Goal: Task Accomplishment & Management: Manage account settings

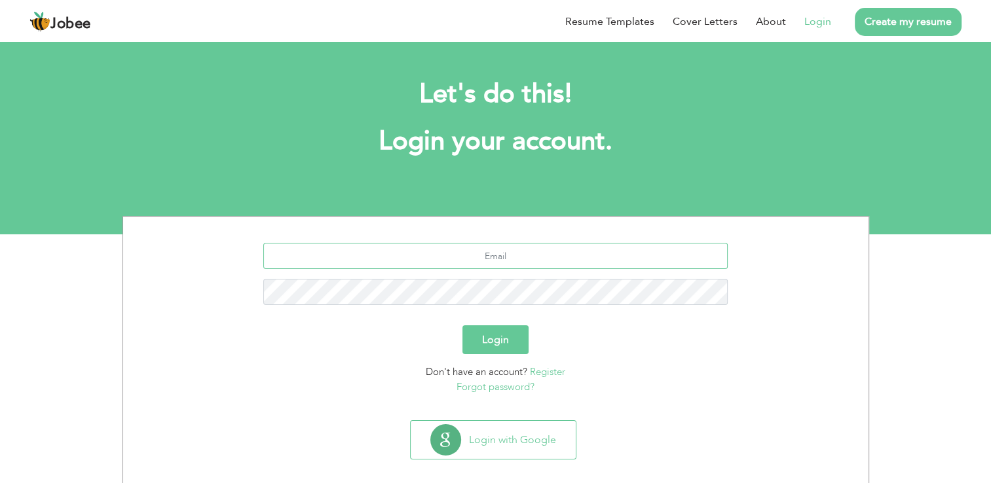
click at [524, 257] on input "text" at bounding box center [495, 256] width 464 height 26
type input "[EMAIL_ADDRESS][DOMAIN_NAME]"
click at [463, 326] on button "Login" at bounding box center [496, 340] width 66 height 29
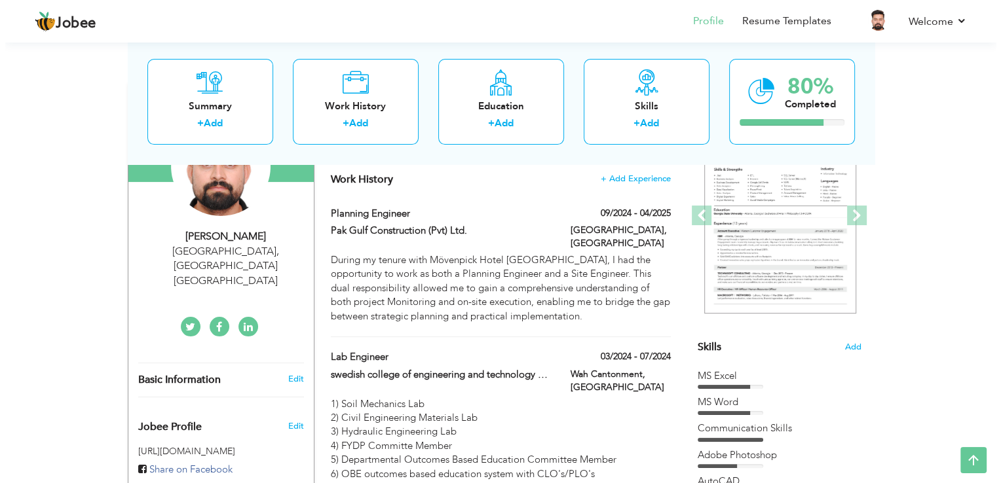
scroll to position [164, 0]
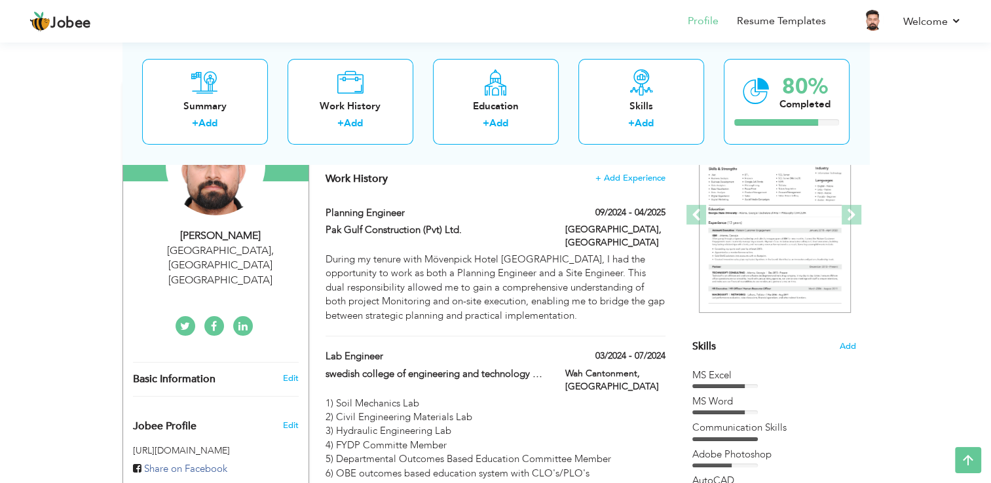
click at [267, 251] on div "International city , Dubai United Arab Emirates" at bounding box center [221, 266] width 176 height 45
type input "[PERSON_NAME]"
type input "Saeed"
type input "+971504813234"
select select "number:228"
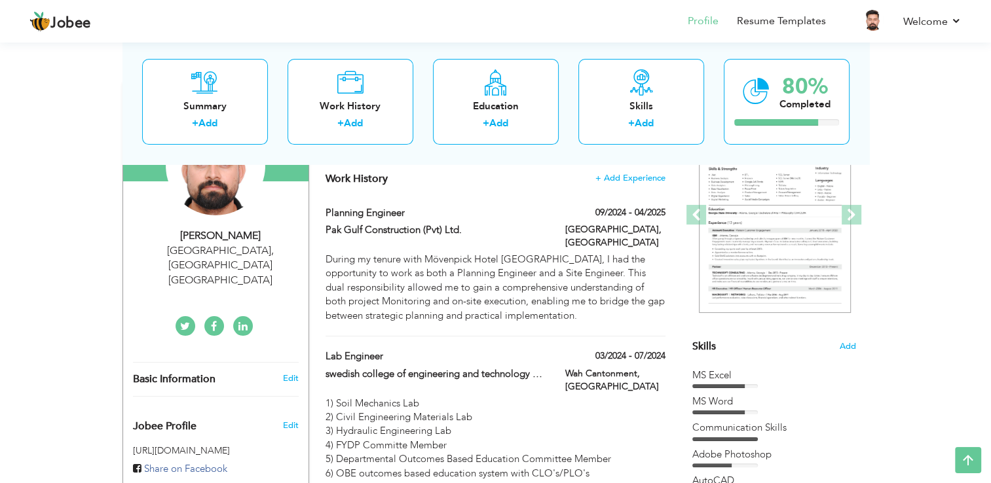
type input "Dubai"
type input "International city"
select select "number:4"
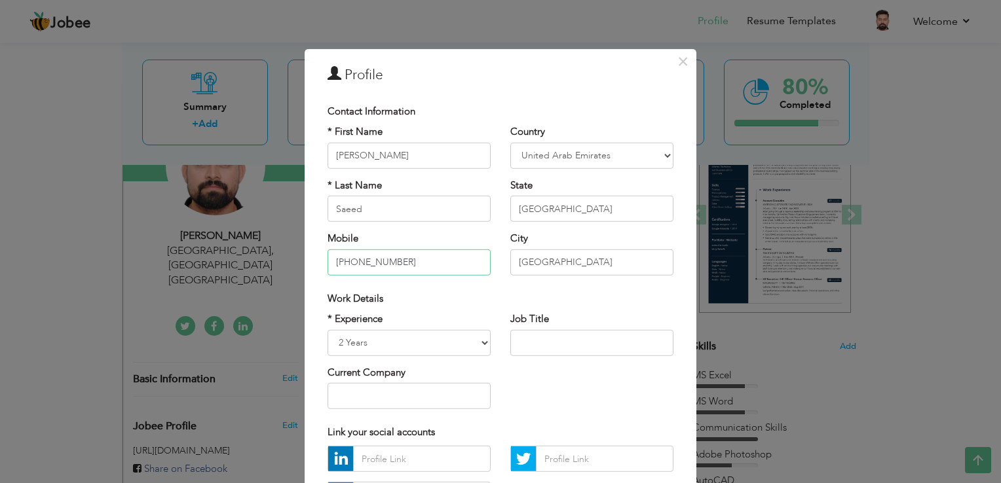
drag, startPoint x: 452, startPoint y: 268, endPoint x: 309, endPoint y: 267, distance: 142.8
click at [309, 267] on div "× Profile Contact Information * First Name Hassan * Last Name Saeed Mobile" at bounding box center [501, 323] width 392 height 548
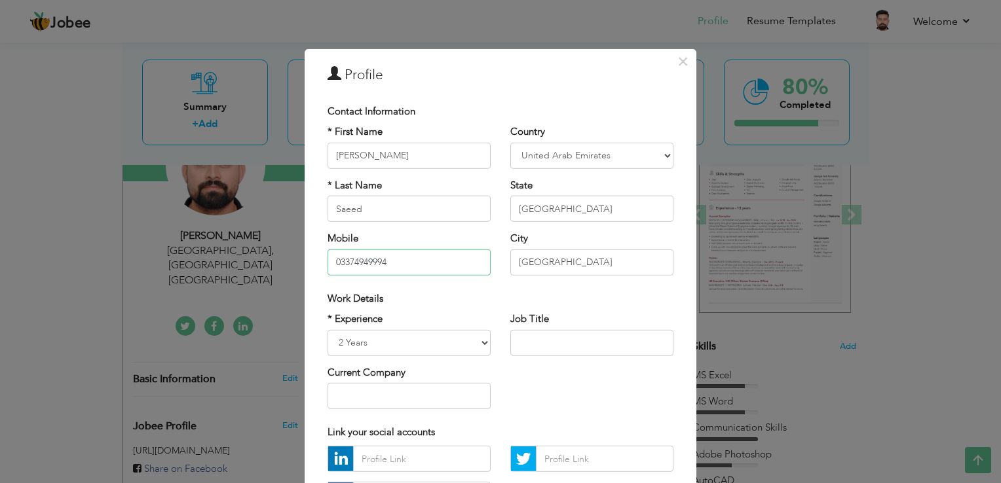
type input "03374949994"
drag, startPoint x: 580, startPoint y: 263, endPoint x: 490, endPoint y: 289, distance: 94.1
click at [490, 289] on div "Contact Information * First Name Hassan * Last Name Saeed Mobile 03374949994 Co…" at bounding box center [501, 308] width 366 height 420
type input "i"
type input "[GEOGRAPHIC_DATA]"
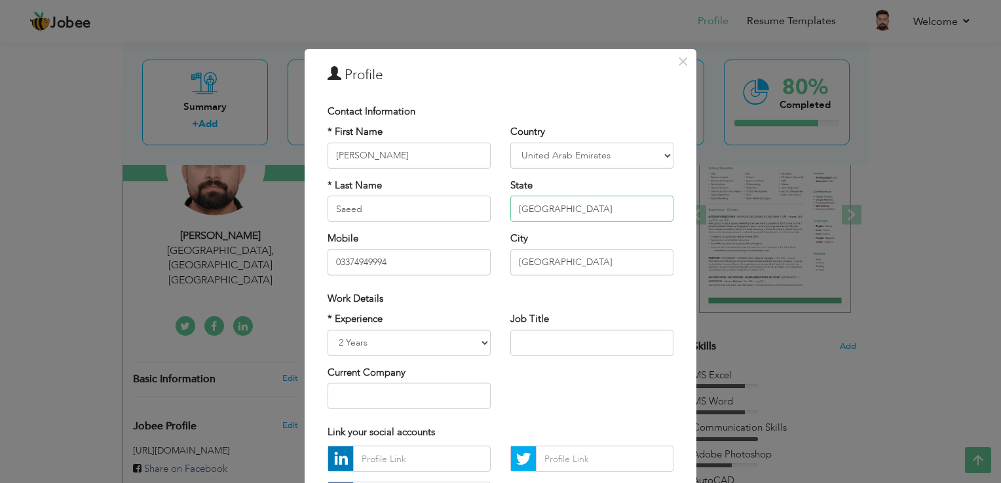
drag, startPoint x: 541, startPoint y: 208, endPoint x: 482, endPoint y: 223, distance: 60.7
click at [482, 223] on div "* First Name Hassan * Last Name Saeed Mobile 03374949994 Country Afghanistan Al…" at bounding box center [501, 205] width 366 height 160
type input "[GEOGRAPHIC_DATA]"
click at [592, 154] on select "Afghanistan Albania Algeria American Samoa Andorra Angola Anguilla Antarctica A…" at bounding box center [591, 156] width 163 height 26
select select "number:166"
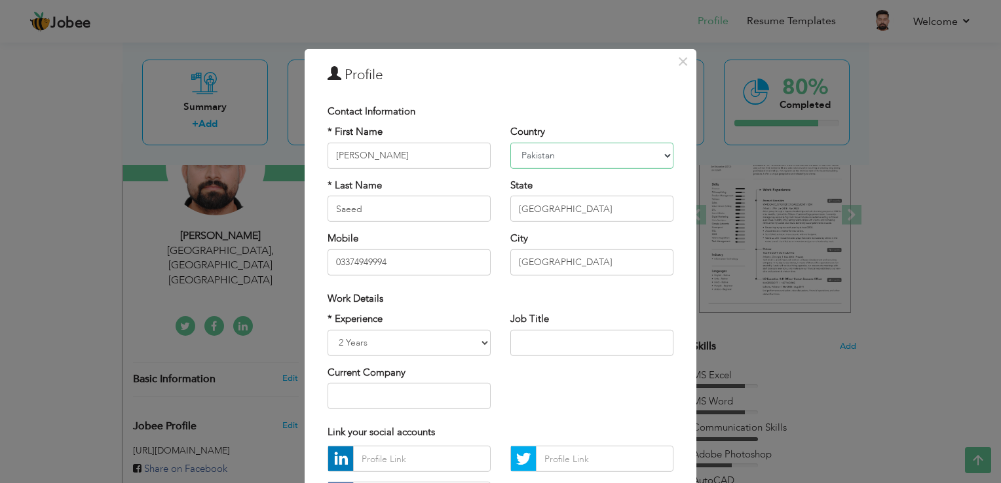
click at [510, 143] on select "Afghanistan Albania Algeria American Samoa Andorra Angola Anguilla Antarctica A…" at bounding box center [591, 156] width 163 height 26
click at [444, 387] on input "text" at bounding box center [409, 396] width 163 height 26
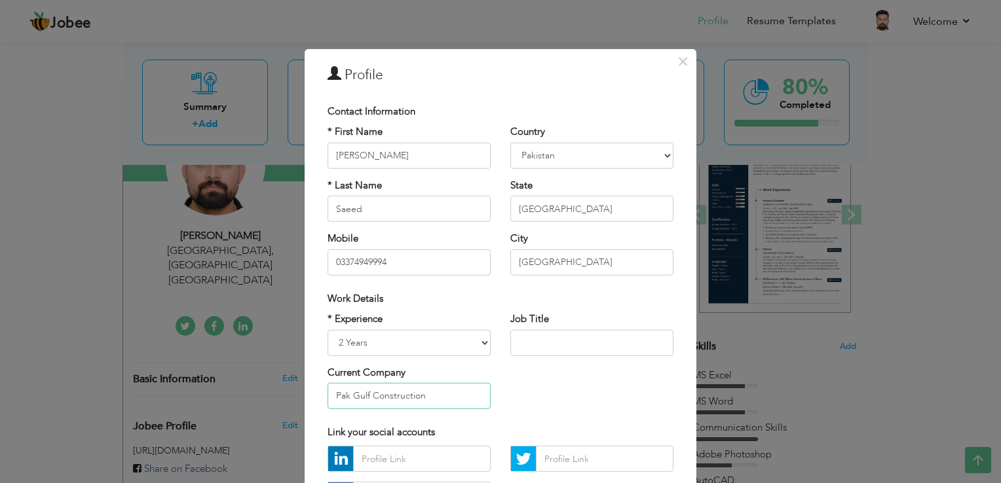
click at [423, 401] on input "Pak Gulf Construction" at bounding box center [409, 396] width 163 height 26
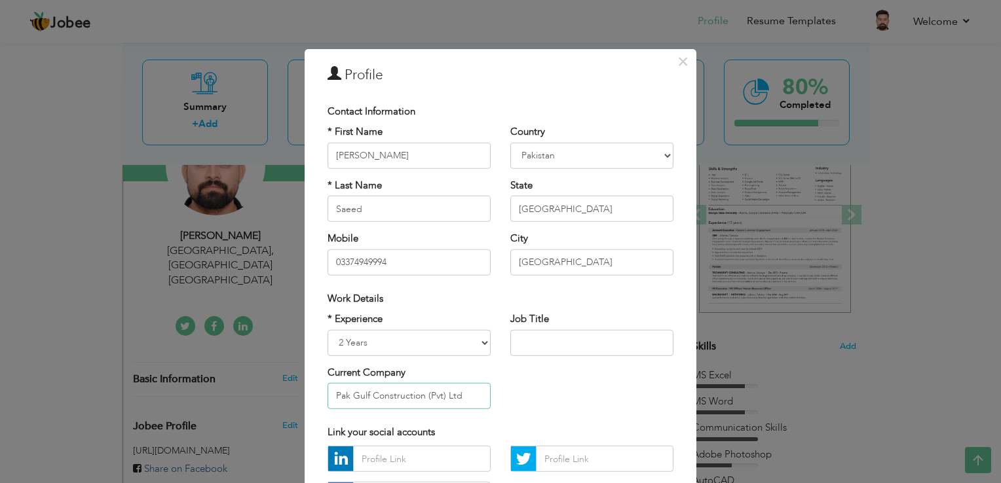
type input "Pak Gulf Construction (Pvt) Ltd"
click at [561, 338] on input "text" at bounding box center [591, 343] width 163 height 26
type input "s"
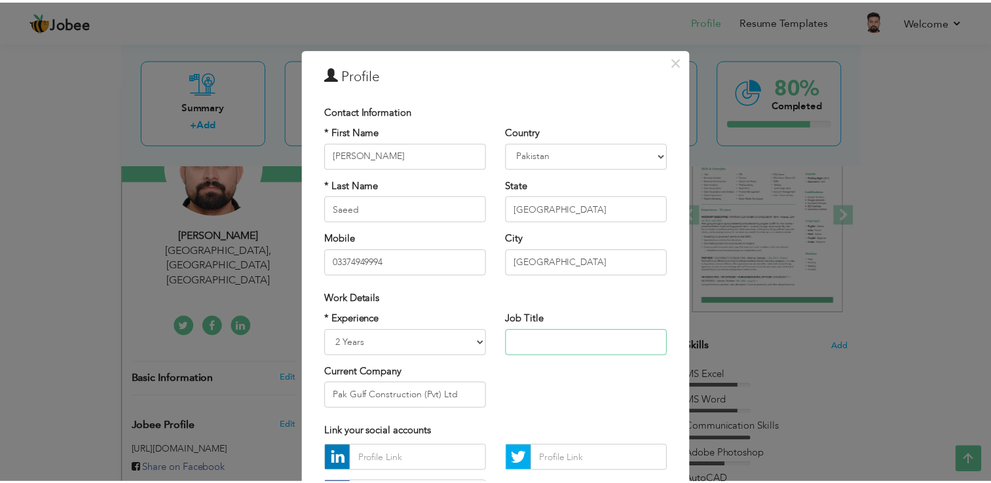
scroll to position [113, 0]
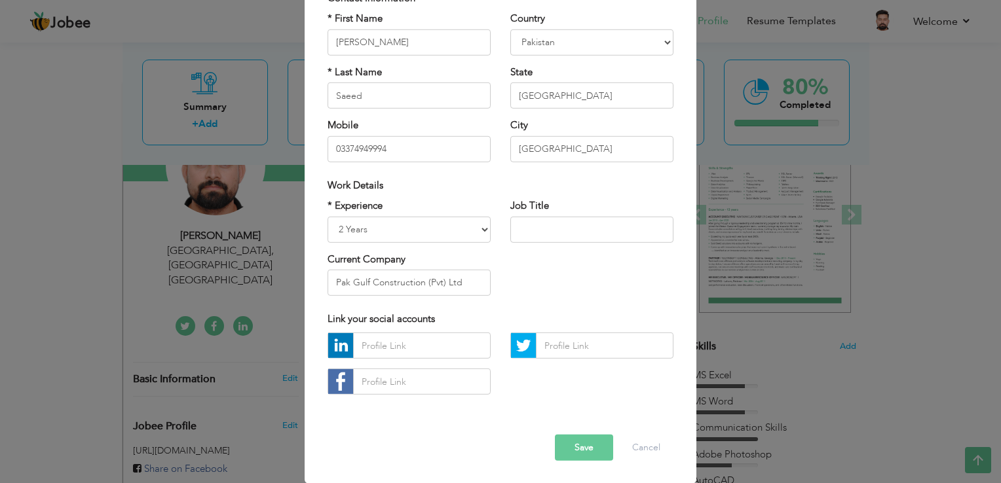
click at [556, 449] on button "Save" at bounding box center [584, 448] width 58 height 26
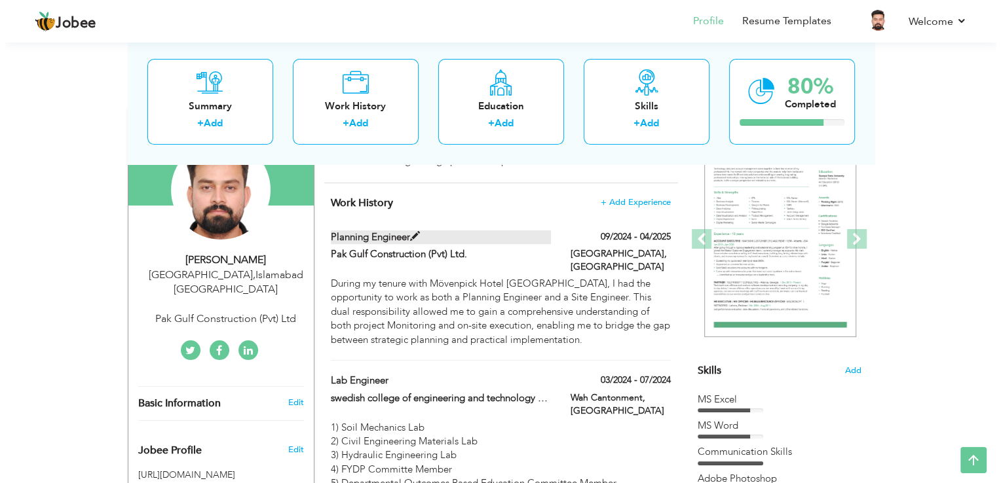
scroll to position [139, 0]
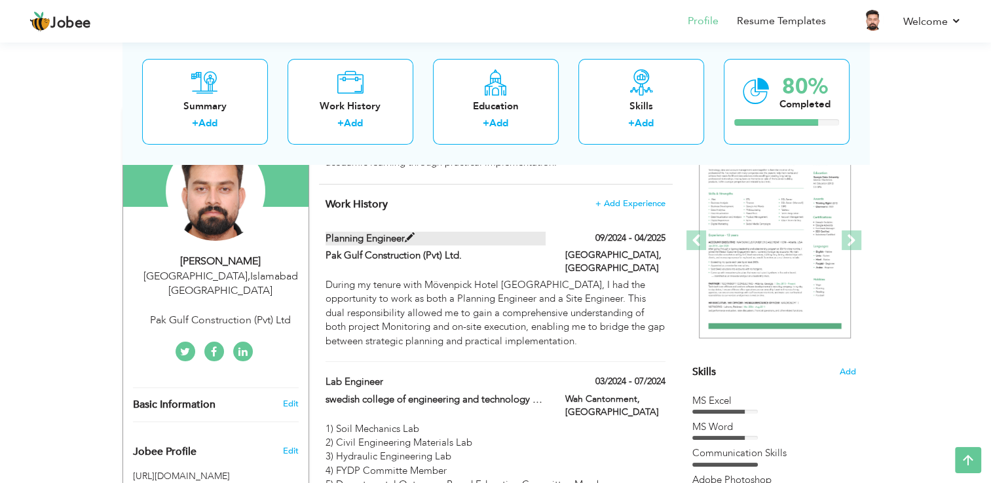
click at [414, 233] on span at bounding box center [410, 238] width 10 height 10
type input "Planning Engineer"
type input "Pak Gulf Construction (Pvt) Ltd."
type input "09/2024"
type input "04/2025"
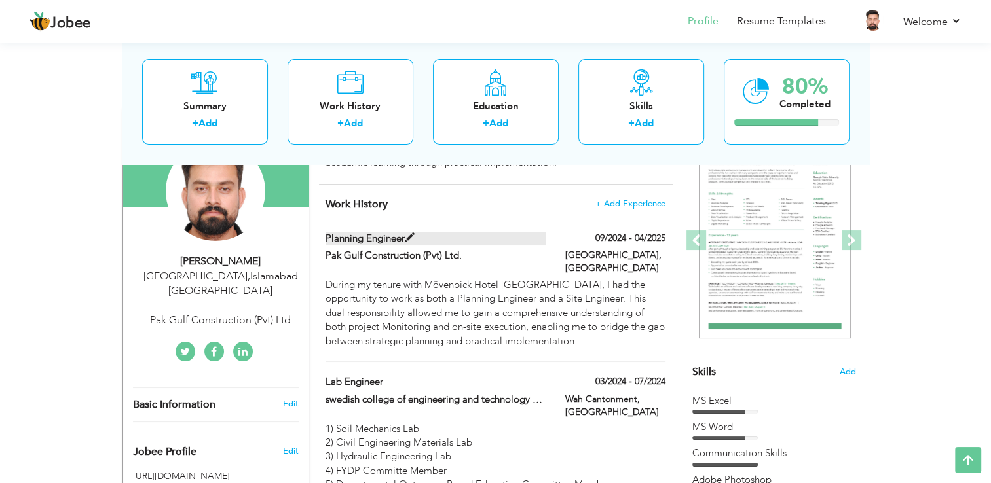
type input "[GEOGRAPHIC_DATA]"
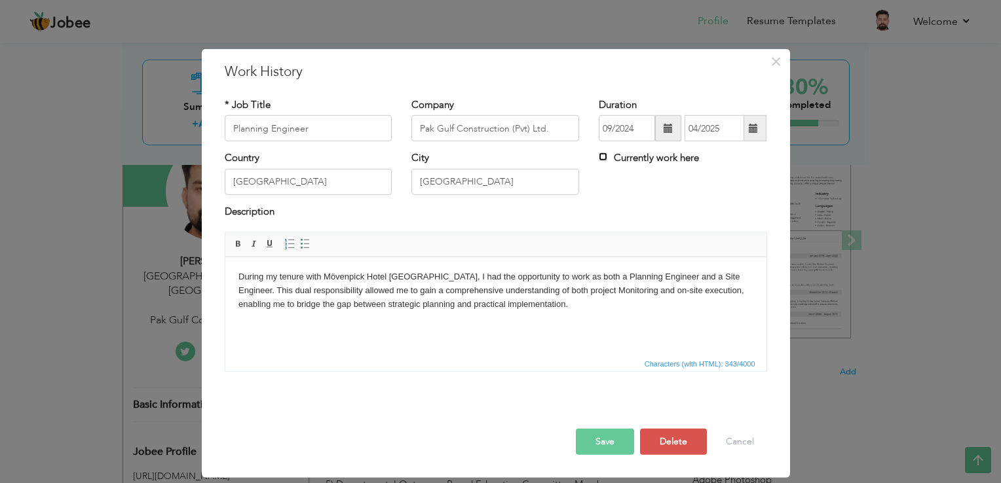
click at [601, 160] on input "Currently work here" at bounding box center [603, 157] width 9 height 9
checkbox input "true"
drag, startPoint x: 324, startPoint y: 122, endPoint x: 177, endPoint y: 148, distance: 149.1
click at [177, 148] on div "× Work History * Job Title Planning Engineer Company Pak Gulf Construction (Pvt…" at bounding box center [500, 241] width 1001 height 483
type input "Site Engineer"
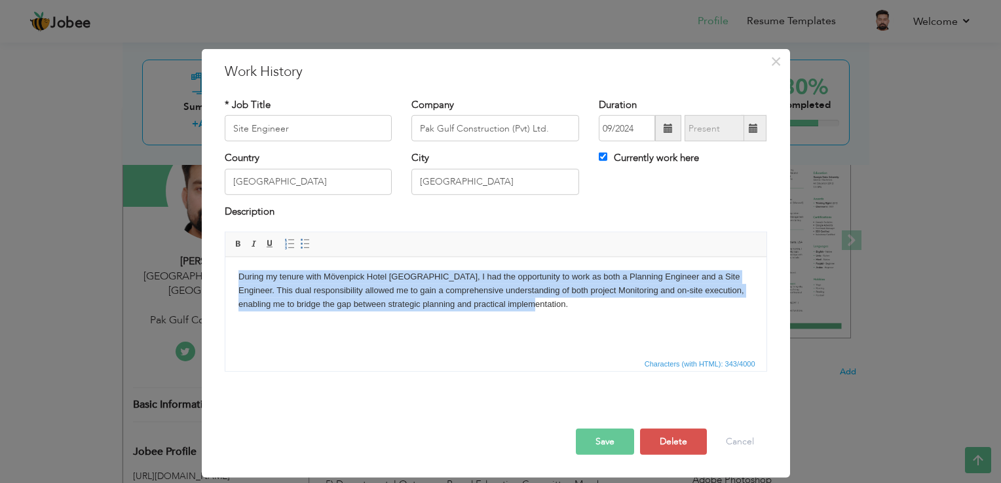
drag, startPoint x: 506, startPoint y: 306, endPoint x: 419, endPoint y: 472, distance: 187.6
click at [225, 257] on html "During my tenure with Mövenpick Hotel Islamabad, I had the opportunity to work …" at bounding box center [495, 290] width 541 height 67
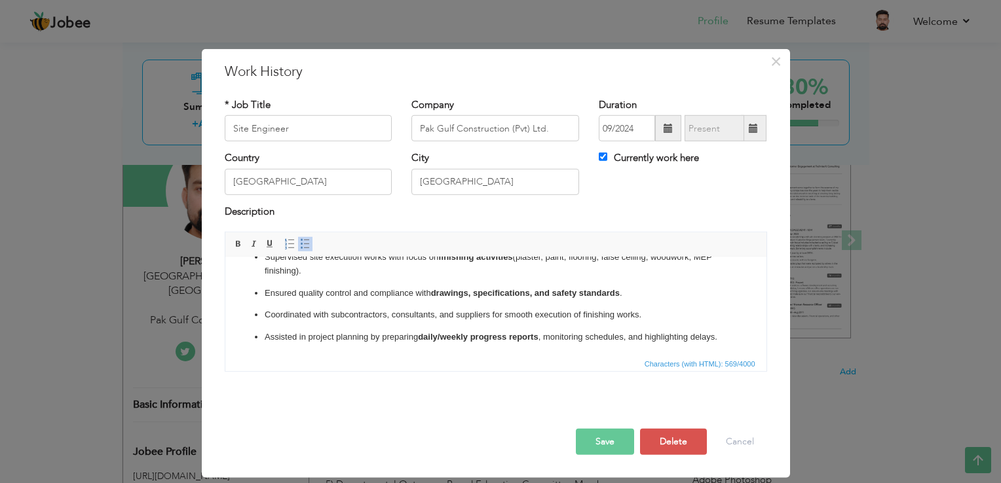
scroll to position [0, 0]
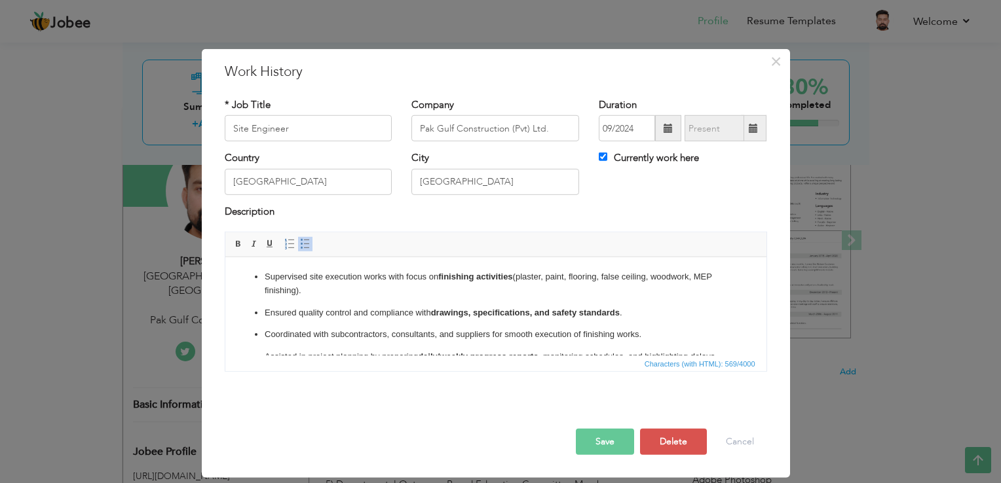
click at [311, 299] on ul "Supervised site execution works with focus on finishing activities (plaster, pa…" at bounding box center [495, 318] width 515 height 94
click at [263, 299] on ul "Supervised site execution works with focus on finishing activities (plaster, pa…" at bounding box center [495, 318] width 515 height 94
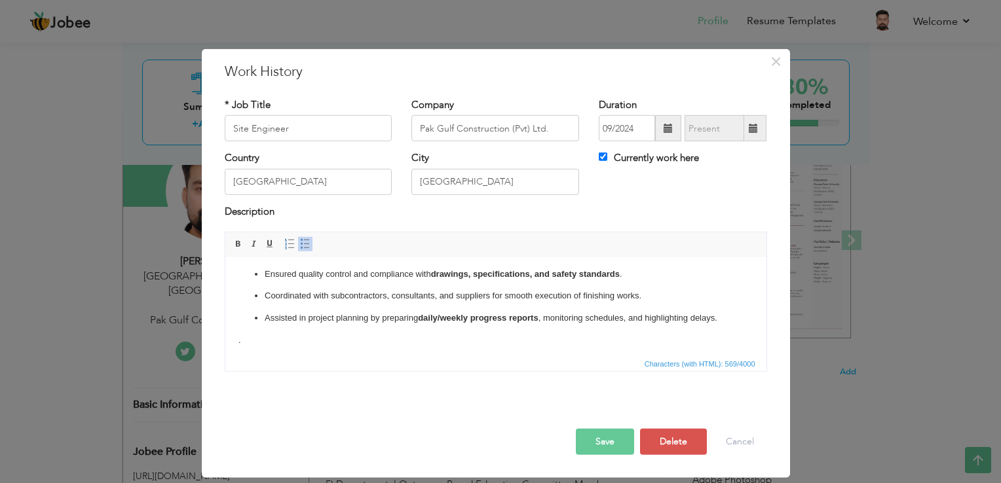
scroll to position [57, 0]
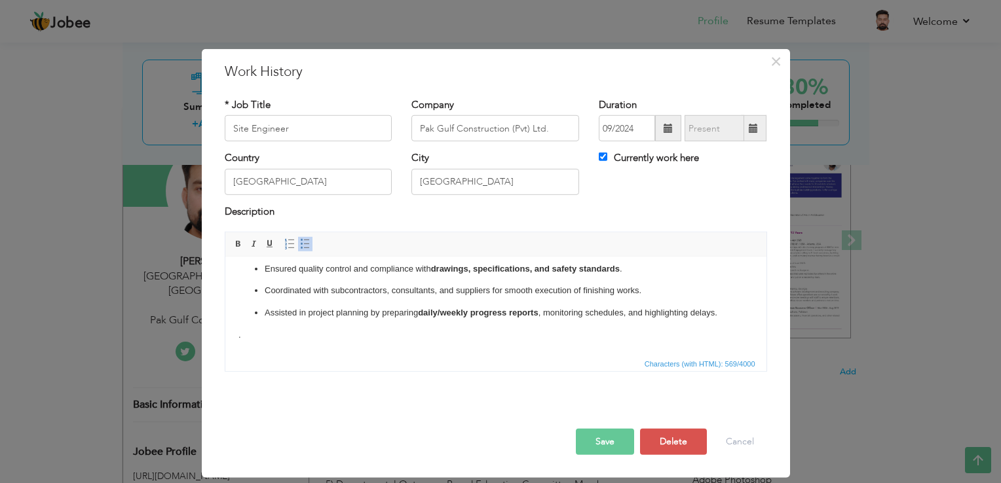
click at [361, 337] on body "Supervised site execution works with focus on finishing activities (plaster, pa…" at bounding box center [495, 285] width 515 height 116
paste body
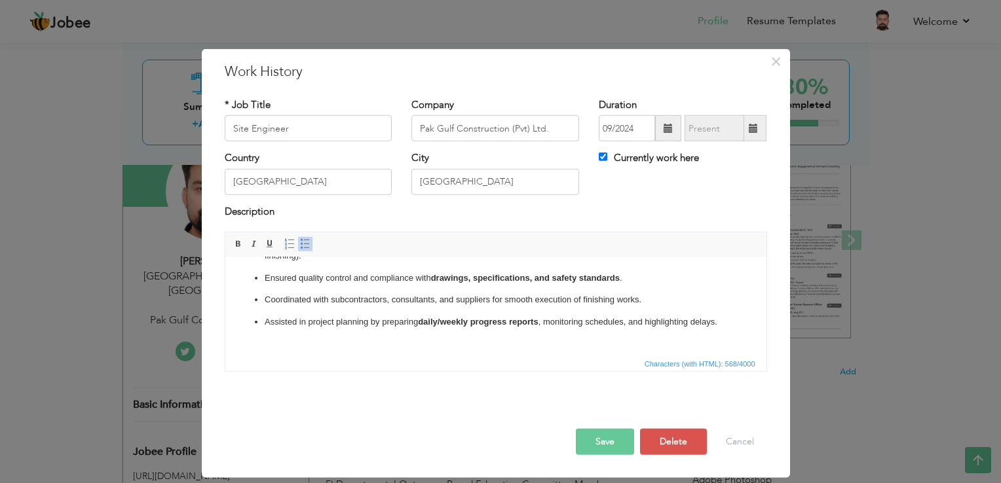
scroll to position [48, 0]
click at [300, 240] on span at bounding box center [305, 244] width 10 height 10
click at [306, 246] on span at bounding box center [305, 244] width 10 height 10
click at [408, 345] on html "Supervised site execution works with focus on finishing activities (plaster, pa…" at bounding box center [495, 290] width 541 height 134
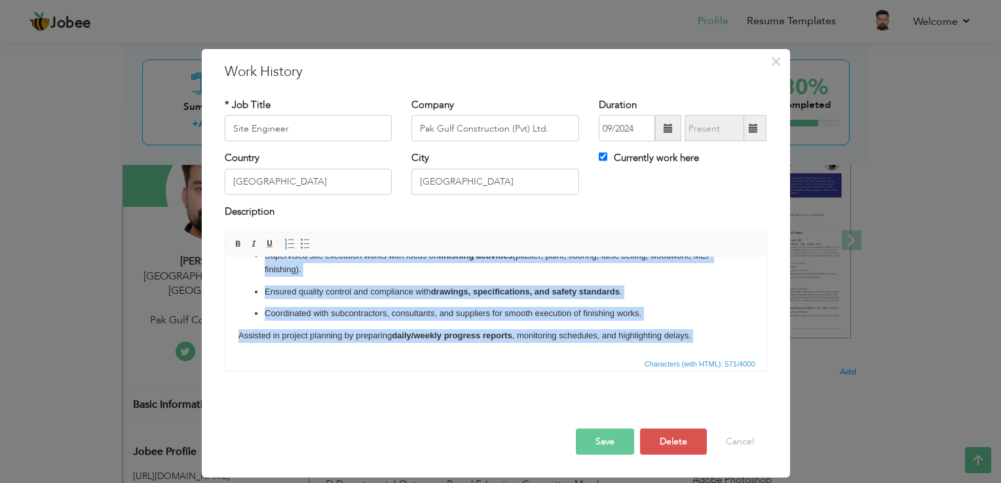
scroll to position [0, 0]
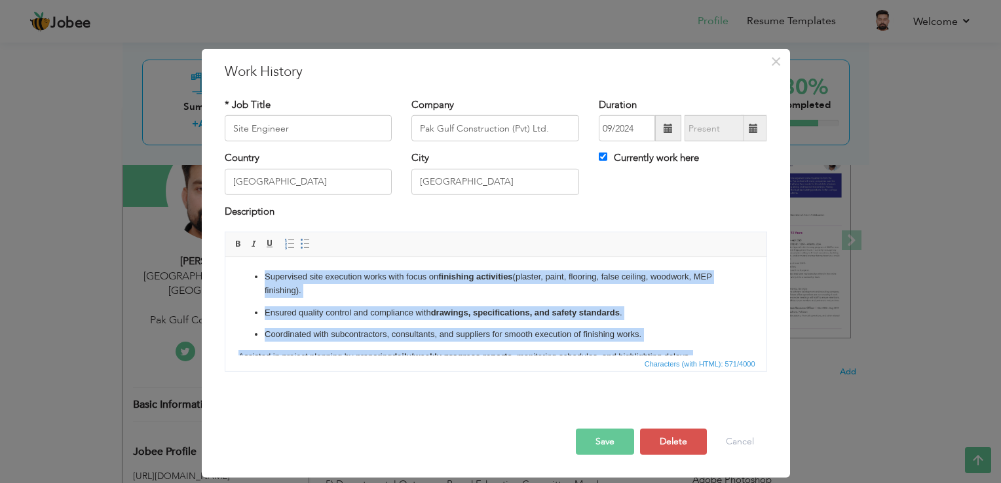
drag, startPoint x: 711, startPoint y: 343, endPoint x: 353, endPoint y: 255, distance: 369.0
click at [353, 257] on html "Supervised site execution works with focus on finishing activities (plaster, pa…" at bounding box center [495, 324] width 541 height 134
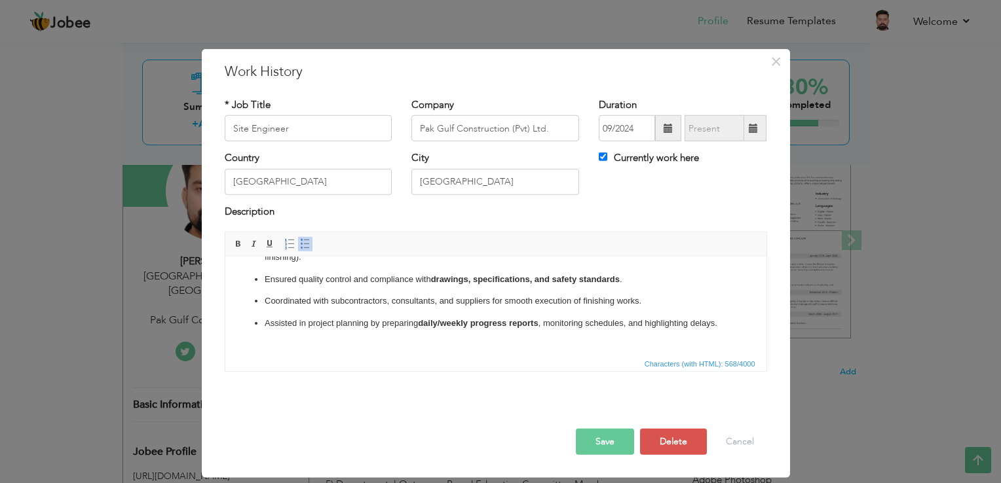
scroll to position [47, 0]
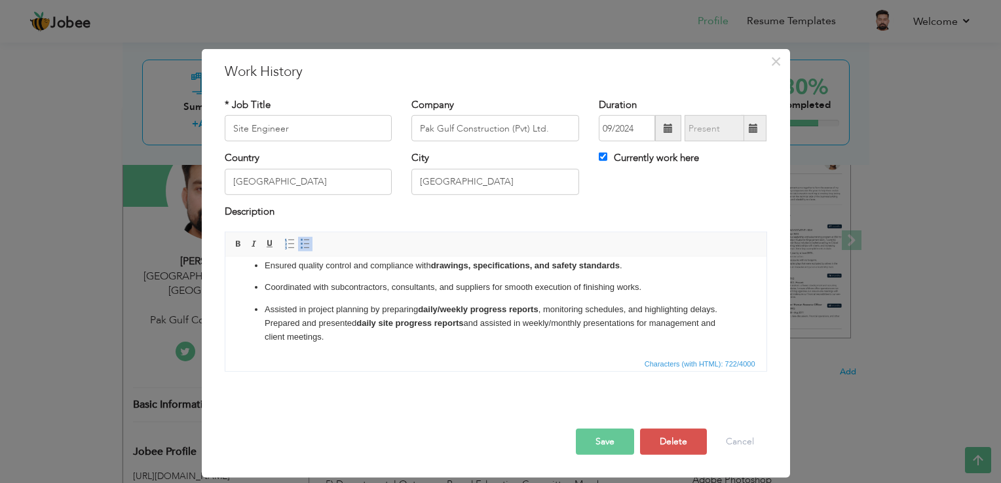
click at [264, 335] on p "Assisted in project planning by preparing daily/weekly progress reports , monit…" at bounding box center [495, 323] width 463 height 41
click at [307, 242] on span at bounding box center [305, 244] width 10 height 10
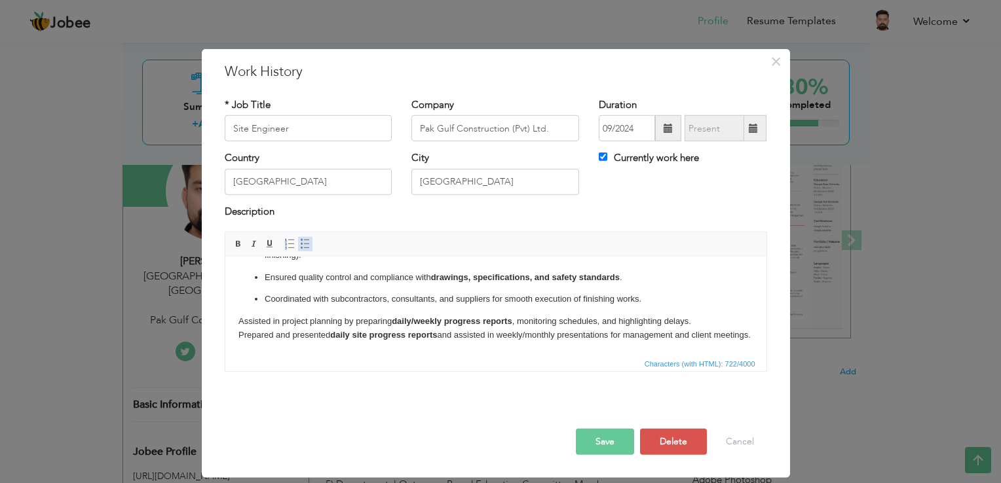
click at [307, 242] on span at bounding box center [305, 244] width 10 height 10
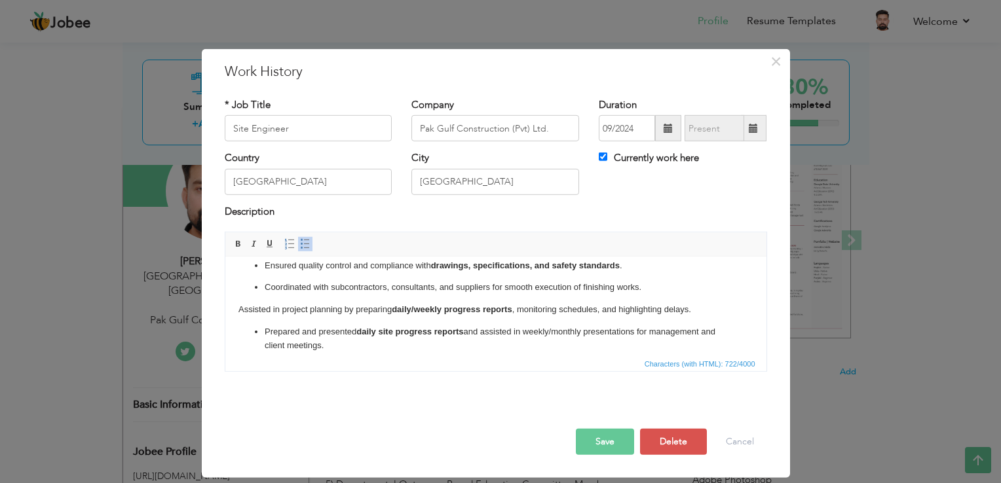
click at [238, 308] on p "Assisted in project planning by preparing daily/weekly progress reports , monit…" at bounding box center [495, 310] width 515 height 14
click at [300, 248] on span at bounding box center [305, 244] width 10 height 10
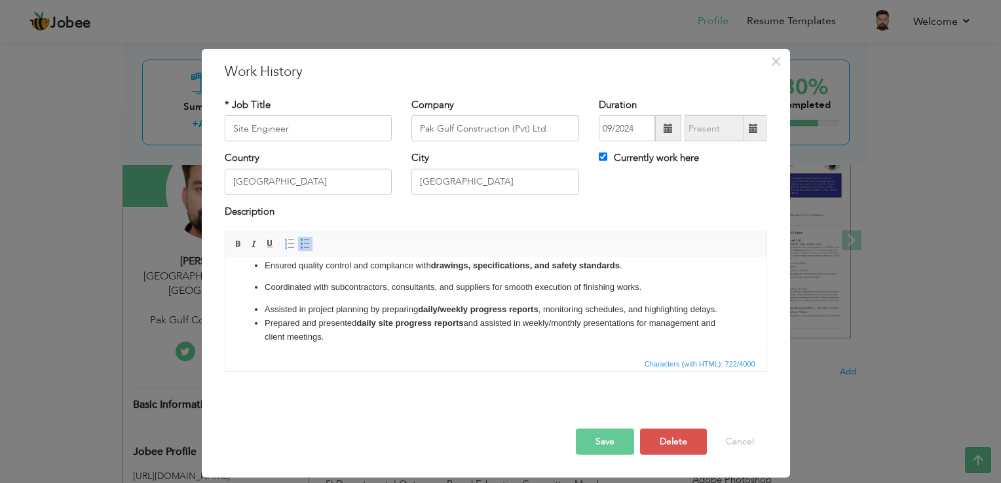
click at [371, 345] on li "​​​​​​​ Prepared and presented daily site progress reports and assisted in week…" at bounding box center [495, 331] width 463 height 28
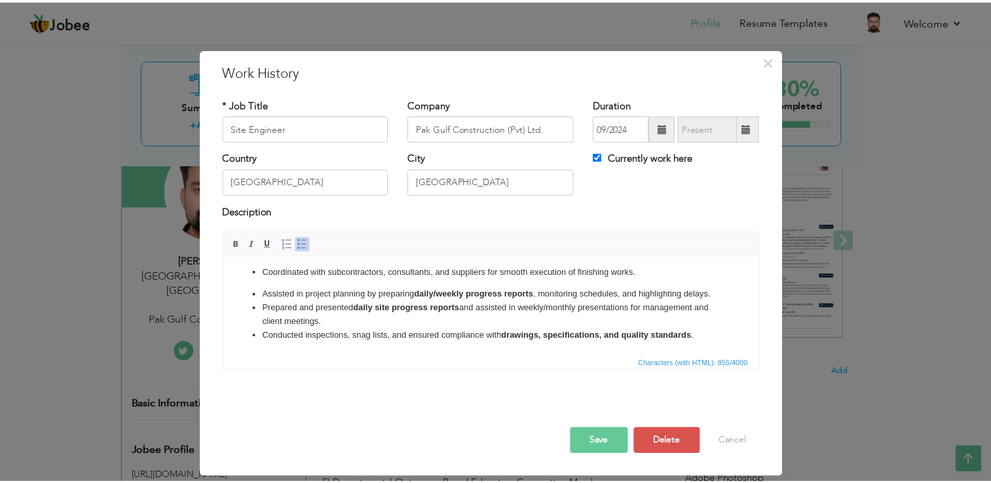
scroll to position [0, 0]
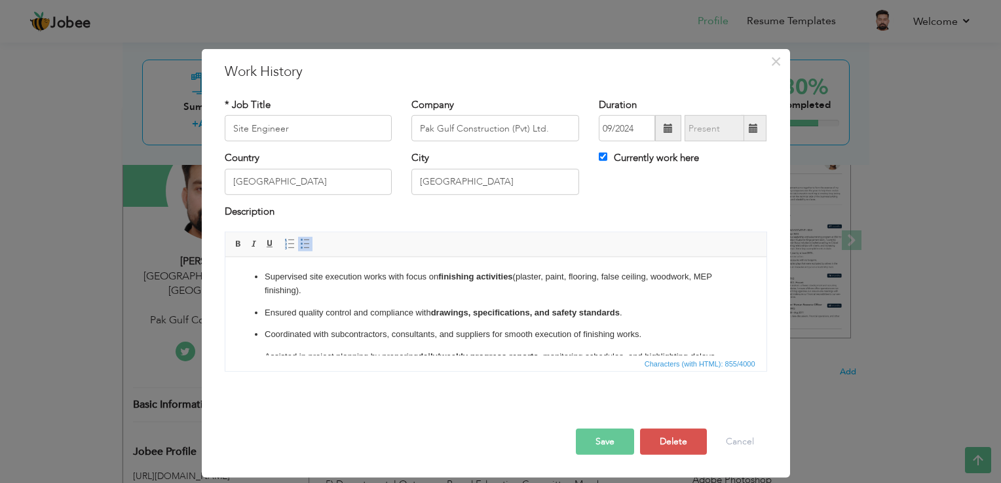
click at [615, 445] on button "Save" at bounding box center [605, 442] width 58 height 26
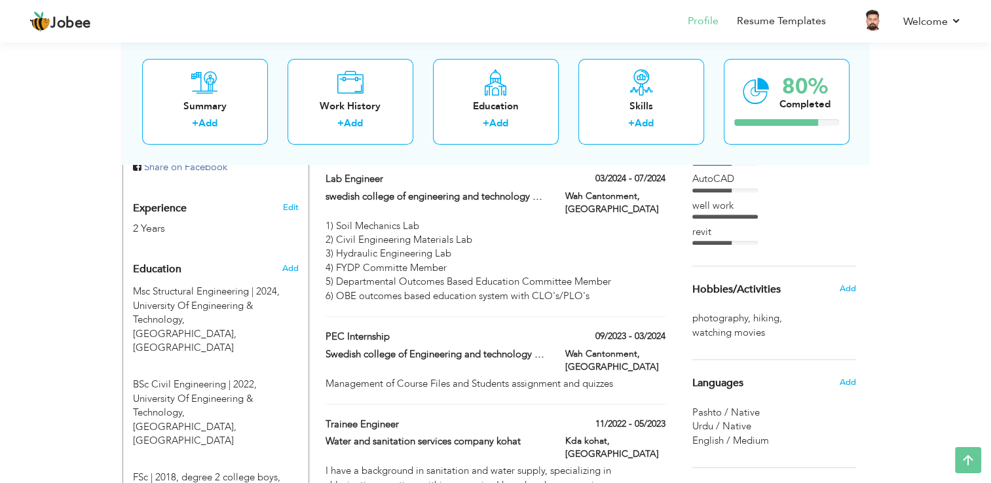
scroll to position [463, 0]
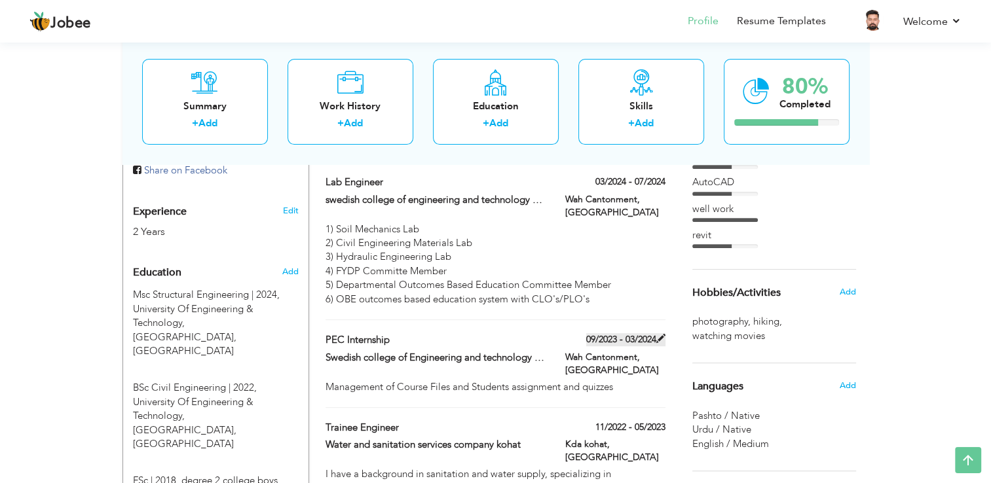
click at [662, 334] on span at bounding box center [660, 338] width 9 height 9
type input "PEC internship"
type input "Swedish college of Engineering and technology wah cant"
type input "09/2023"
type input "03/2024"
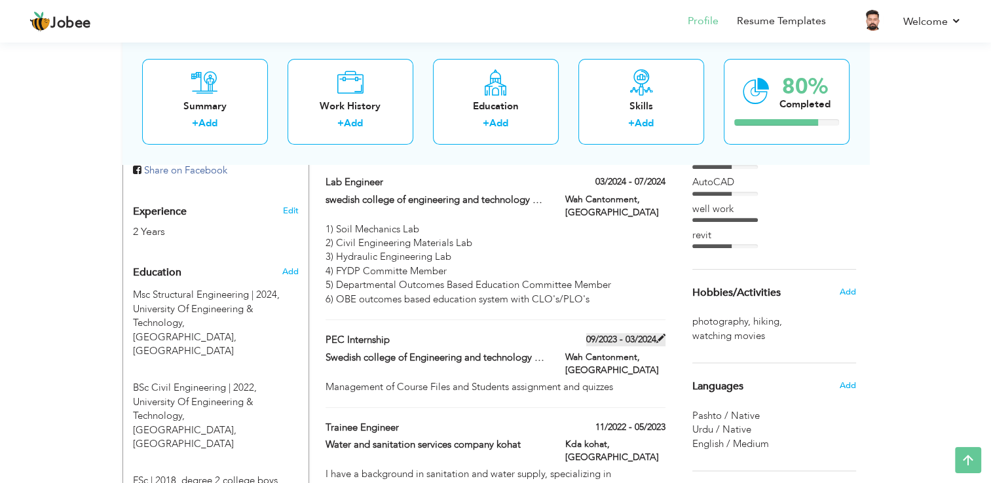
type input "Wah Cantonment"
checkbox input "false"
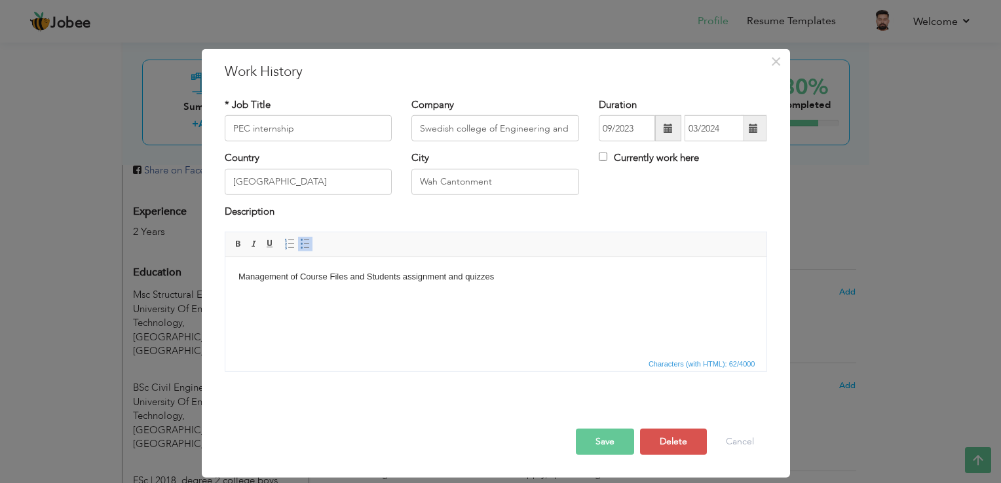
click at [944, 212] on div "× Work History * Job Title PEC internship Company Swedish college of Engineerin…" at bounding box center [500, 241] width 1001 height 483
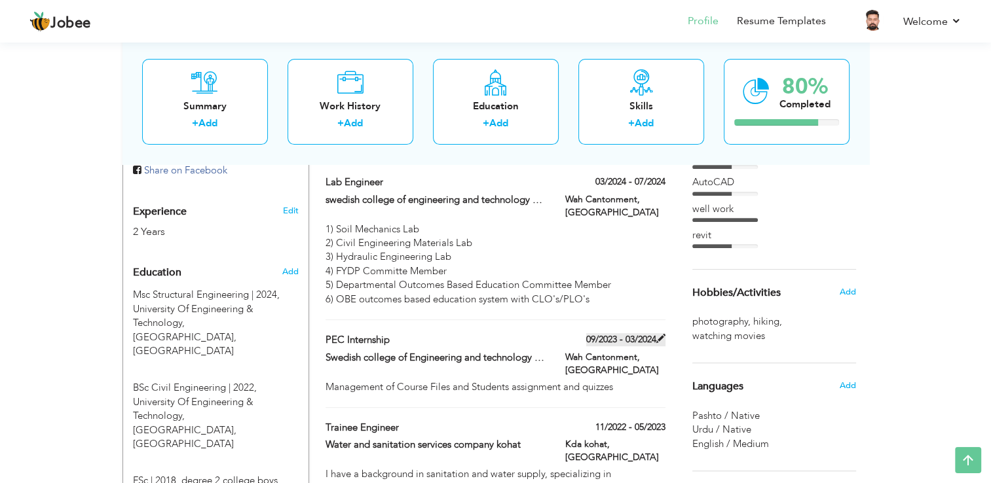
click at [637, 333] on label "09/2023 - 03/2024" at bounding box center [625, 339] width 79 height 13
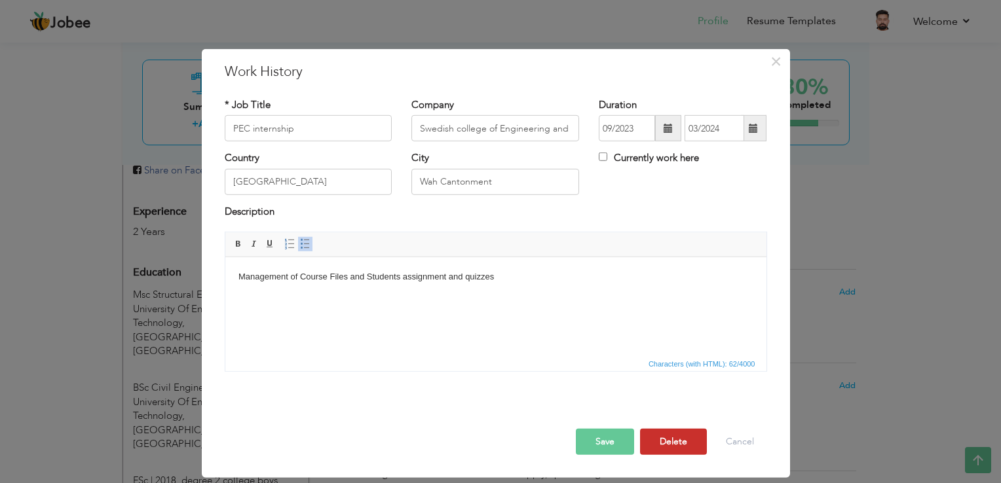
click at [689, 433] on button "Delete" at bounding box center [673, 442] width 67 height 26
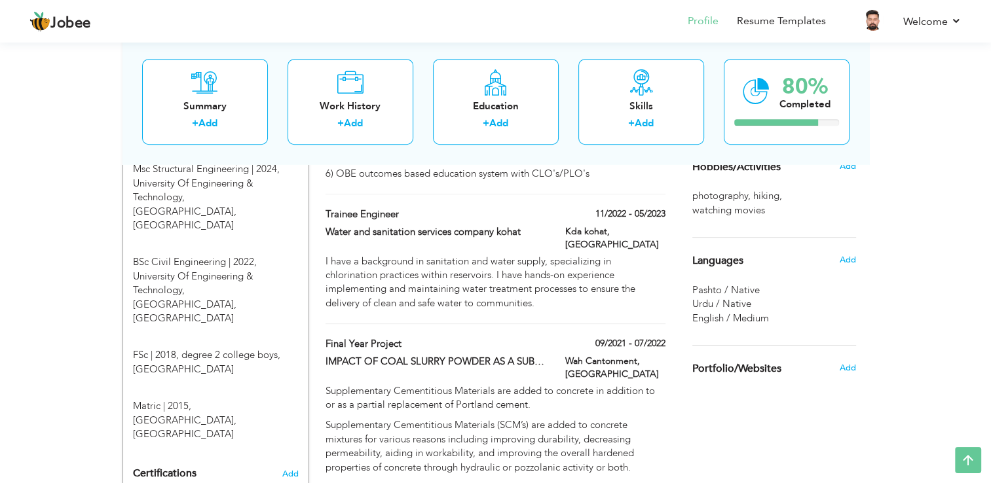
scroll to position [610, 0]
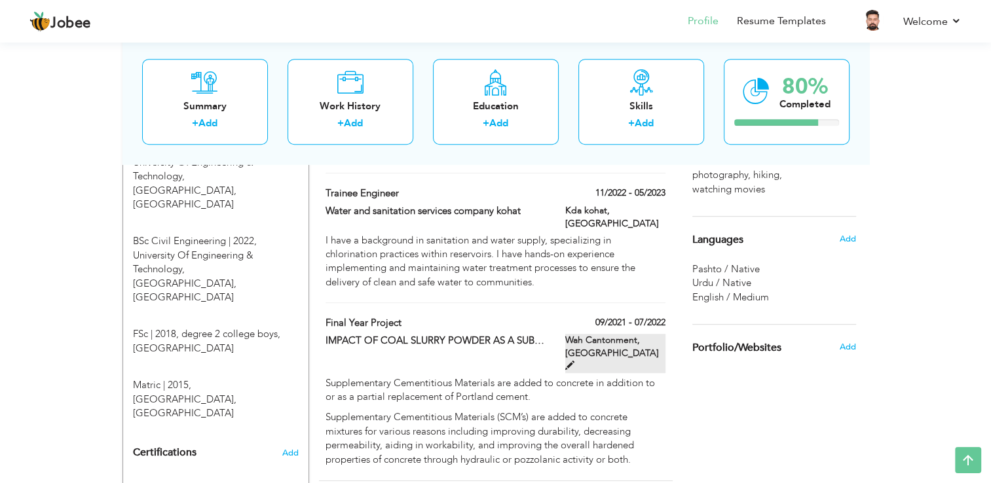
click at [575, 361] on span at bounding box center [569, 365] width 9 height 9
type input "Final year project"
type input "IMPACT OF COAL SLURRY POWDER AS A SUBSTITUTE OF CEMENT IN SCC"
type input "09/2021"
type input "07/2022"
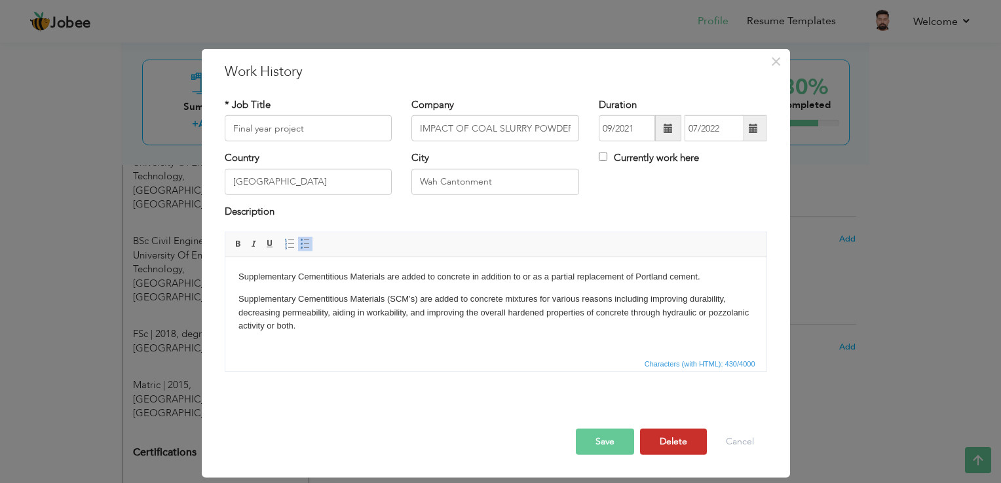
click at [700, 442] on button "Delete" at bounding box center [673, 442] width 67 height 26
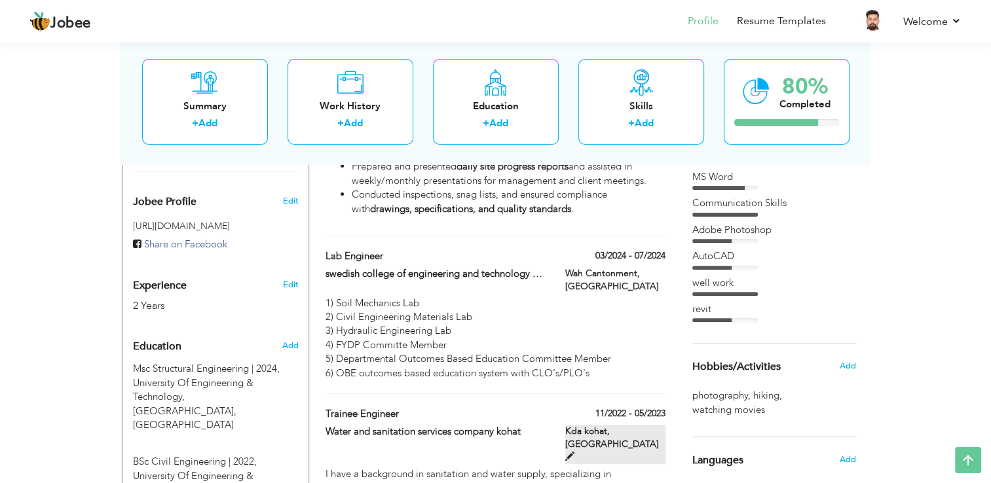
scroll to position [377, 0]
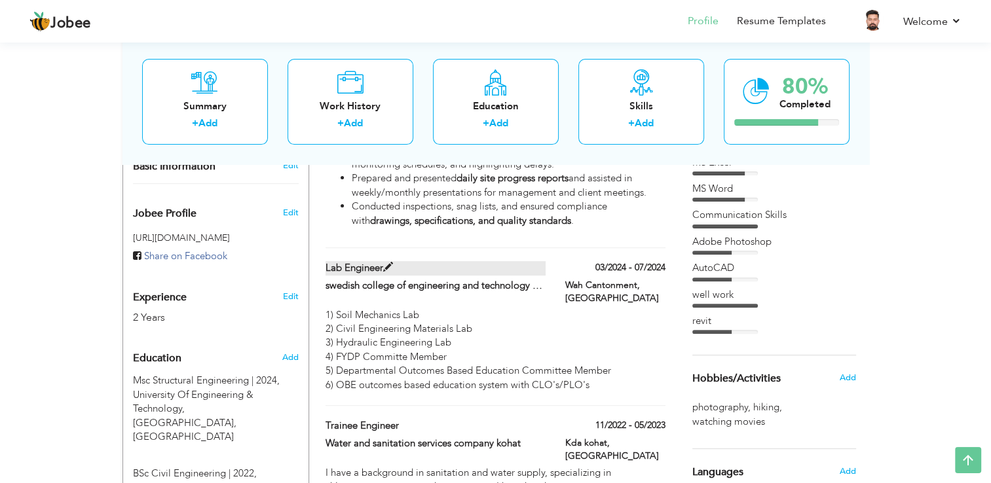
click at [444, 261] on label "Lab Engineer" at bounding box center [436, 268] width 220 height 14
type input "Lab Engineer"
type input "swedish college of engineering and technology wah cant"
type input "03/2024"
type input "07/2024"
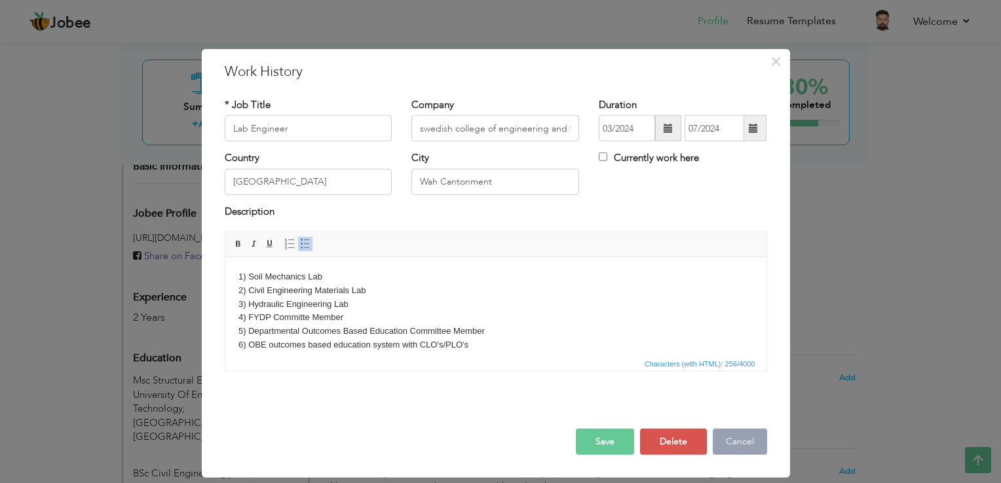
click at [726, 429] on button "Cancel" at bounding box center [740, 442] width 54 height 26
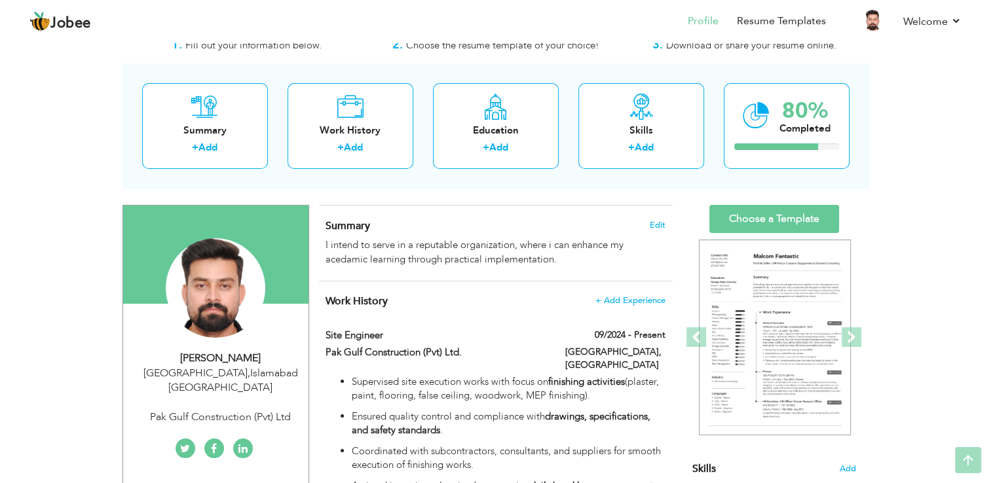
scroll to position [0, 0]
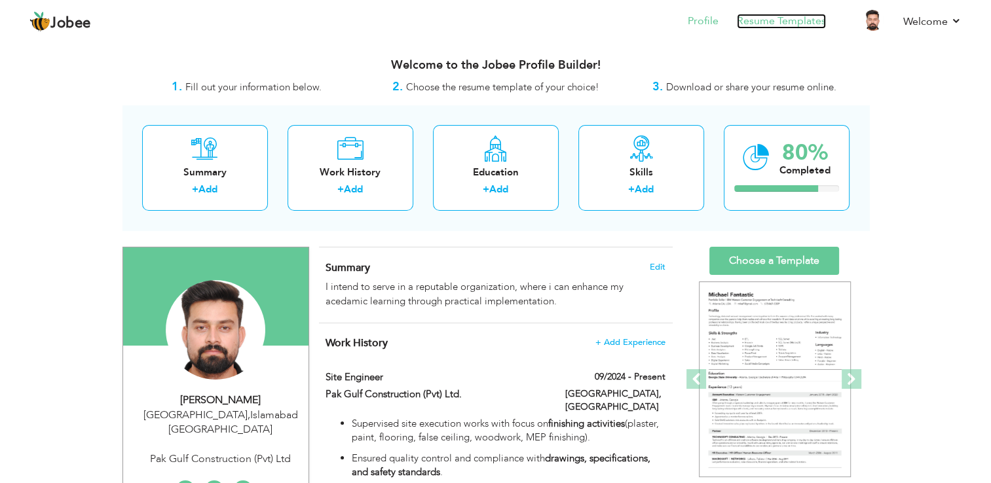
click at [796, 15] on link "Resume Templates" at bounding box center [781, 21] width 89 height 15
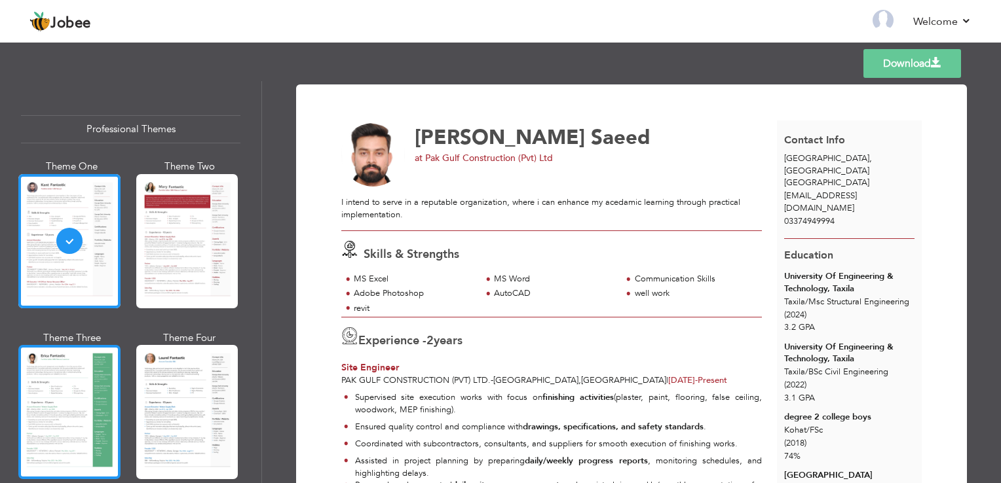
click at [76, 385] on div at bounding box center [69, 412] width 102 height 134
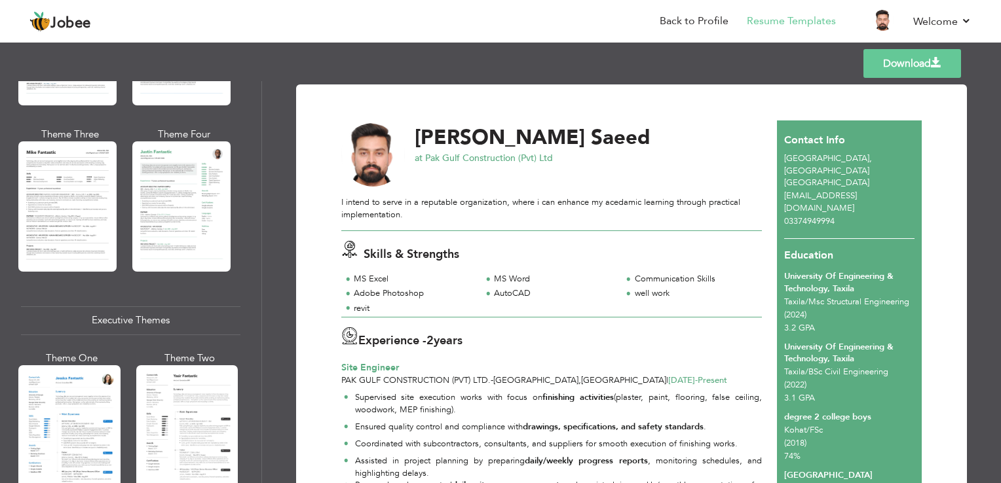
scroll to position [688, 0]
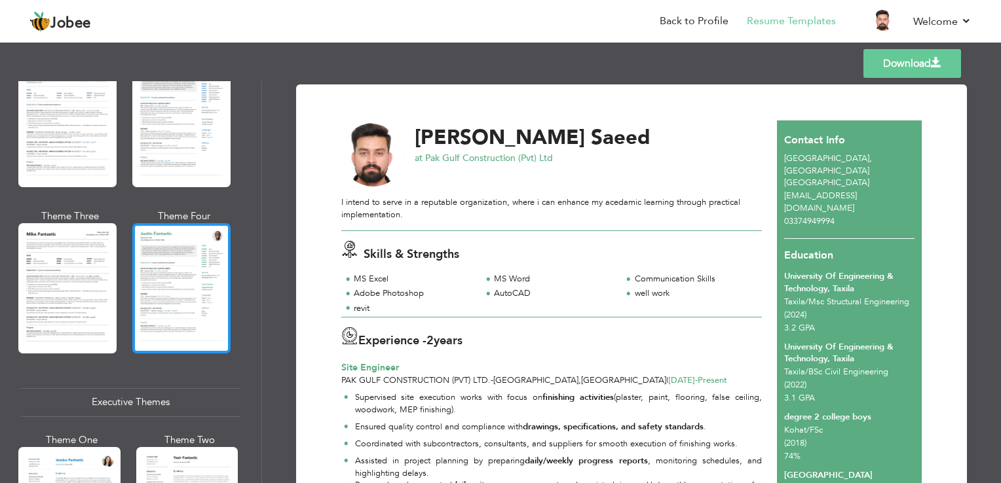
click at [202, 314] on div at bounding box center [181, 288] width 98 height 130
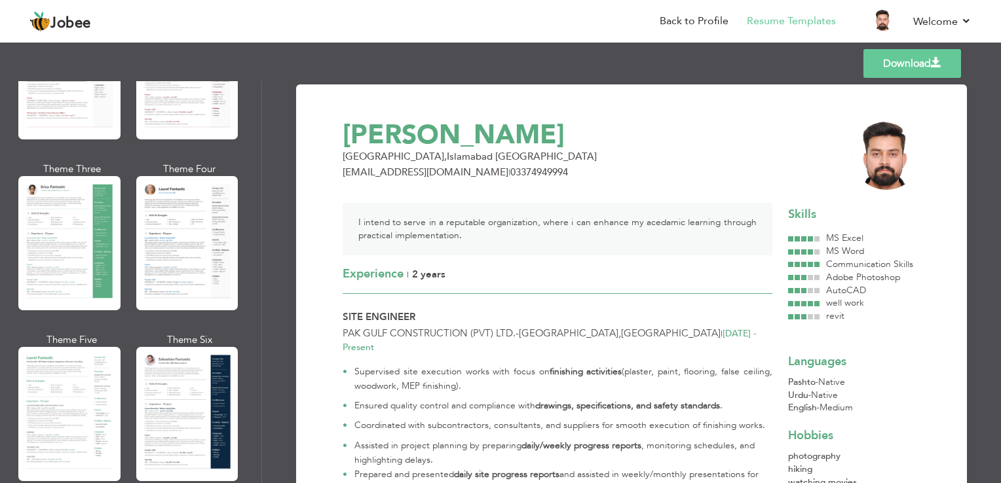
scroll to position [166, 0]
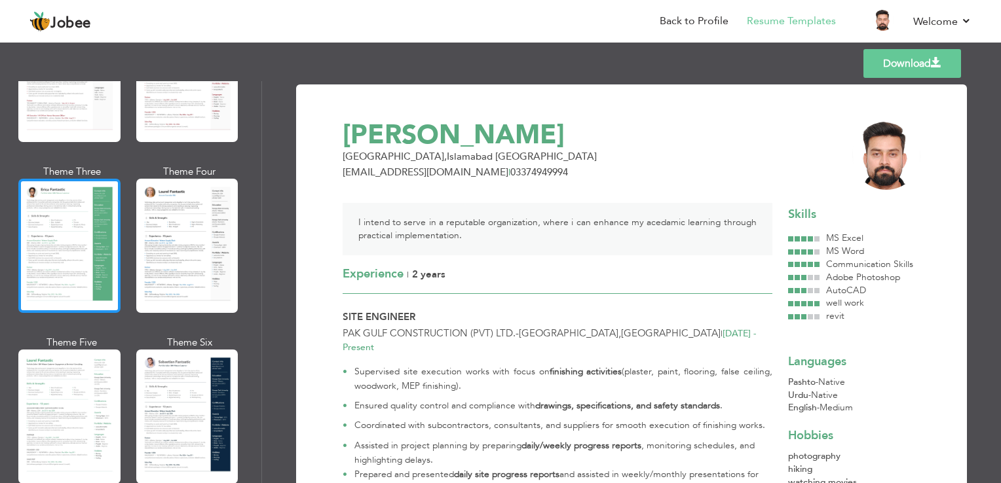
click at [102, 238] on div at bounding box center [69, 246] width 102 height 134
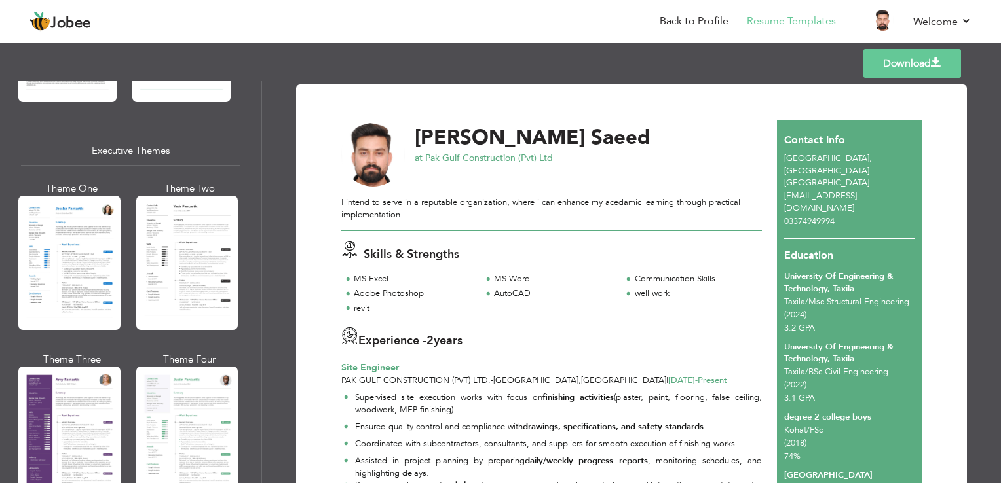
scroll to position [940, 0]
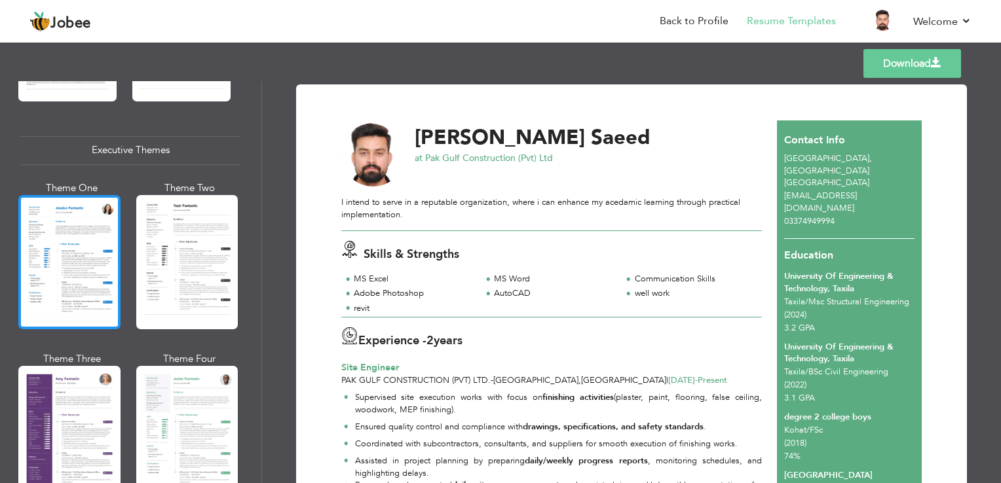
click at [97, 254] on div at bounding box center [69, 262] width 102 height 134
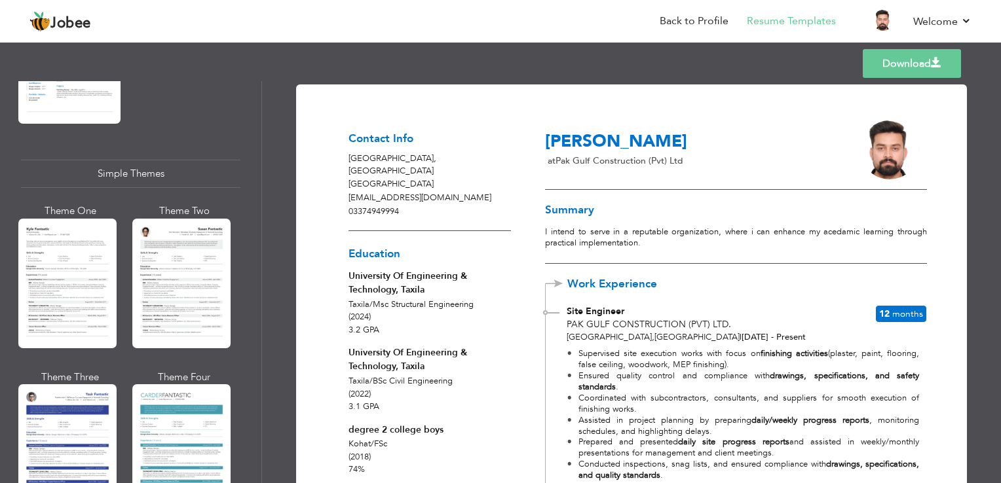
scroll to position [2268, 0]
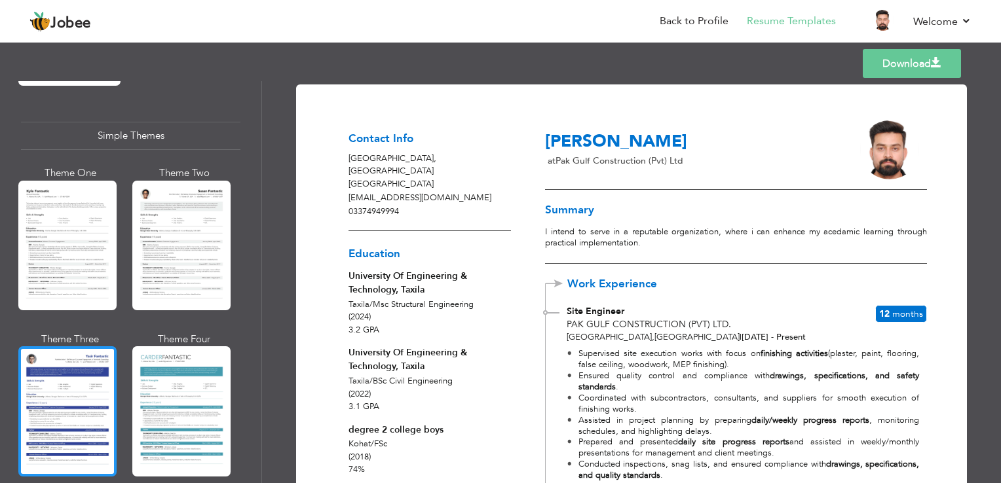
click at [88, 404] on div at bounding box center [67, 412] width 98 height 130
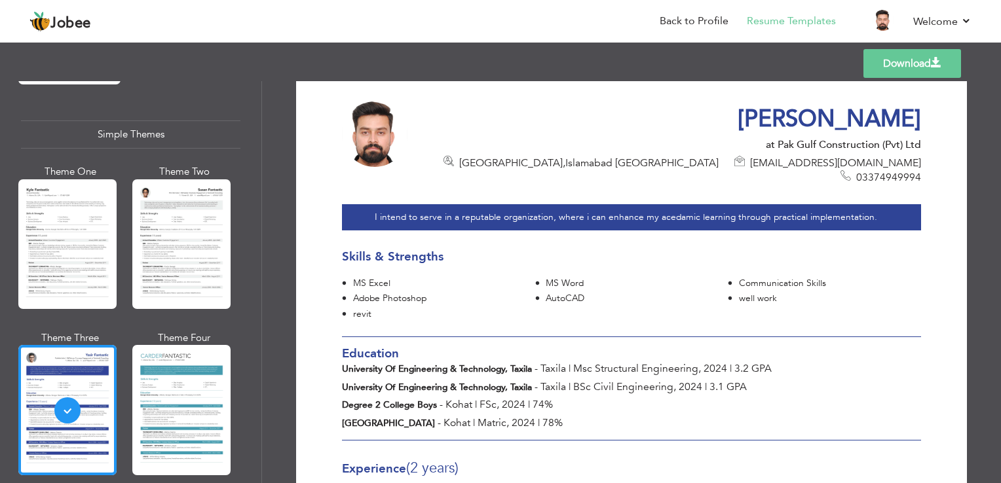
scroll to position [26, 0]
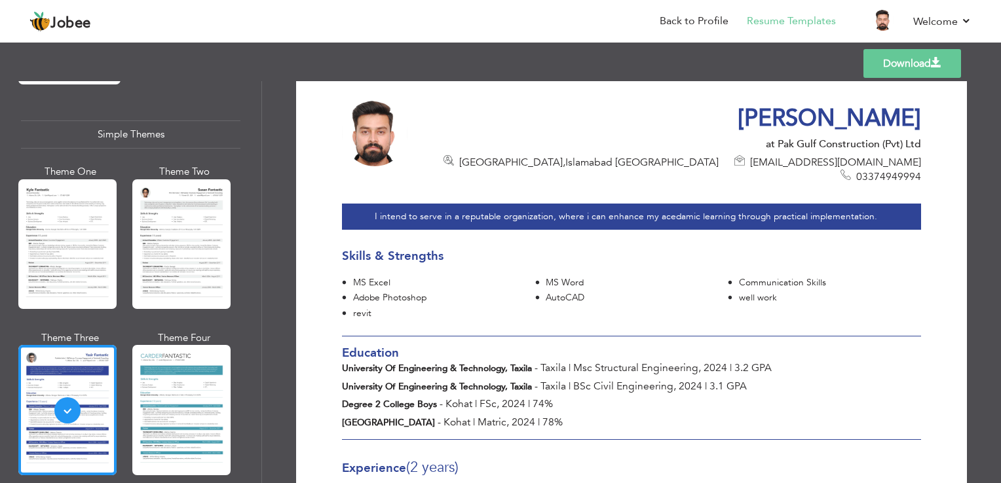
click at [729, 292] on span at bounding box center [732, 298] width 9 height 13
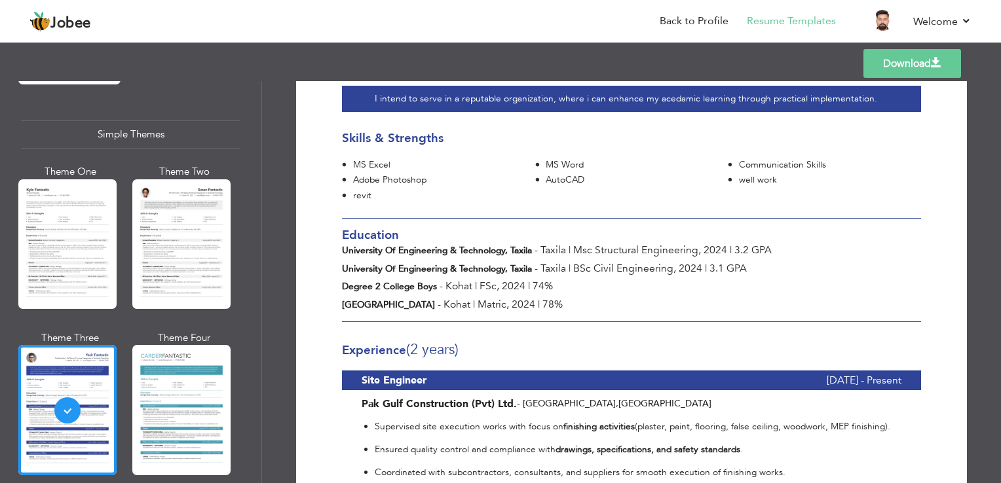
scroll to position [0, 0]
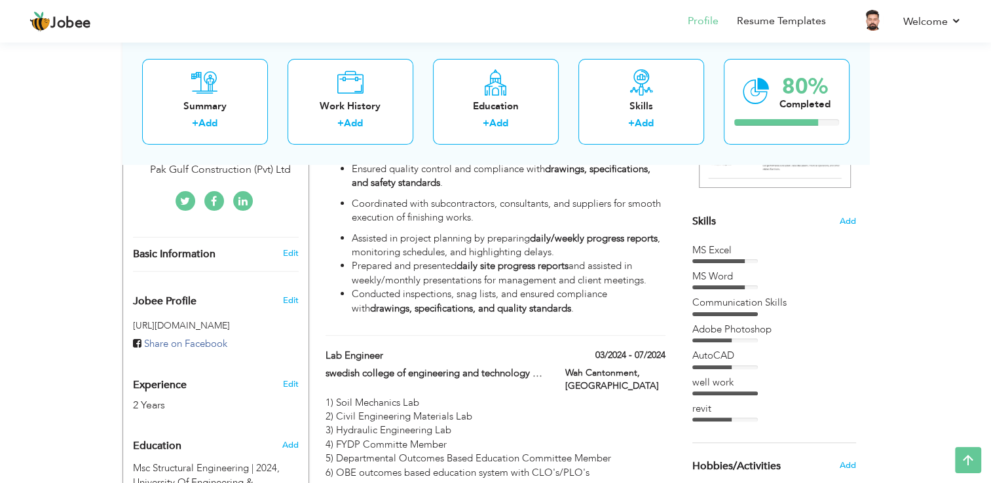
scroll to position [309, 0]
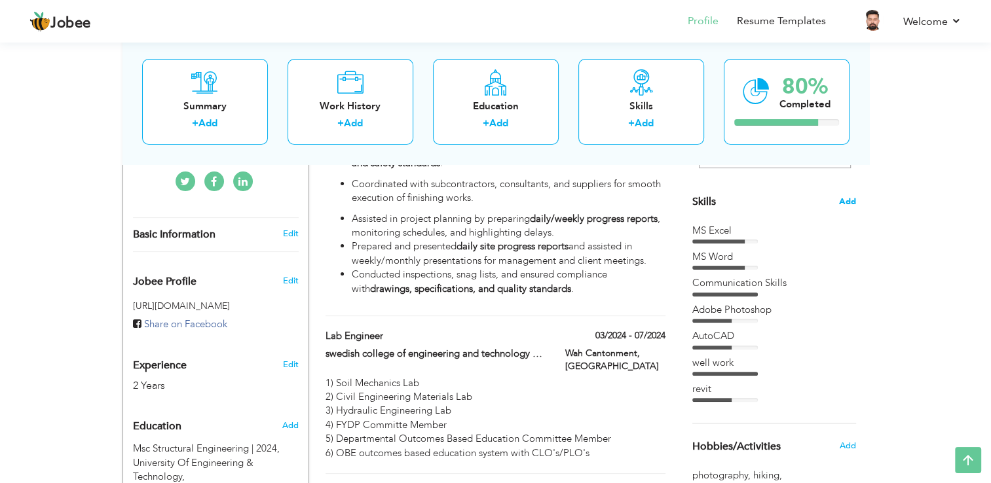
click at [842, 203] on span "Add" at bounding box center [847, 202] width 17 height 12
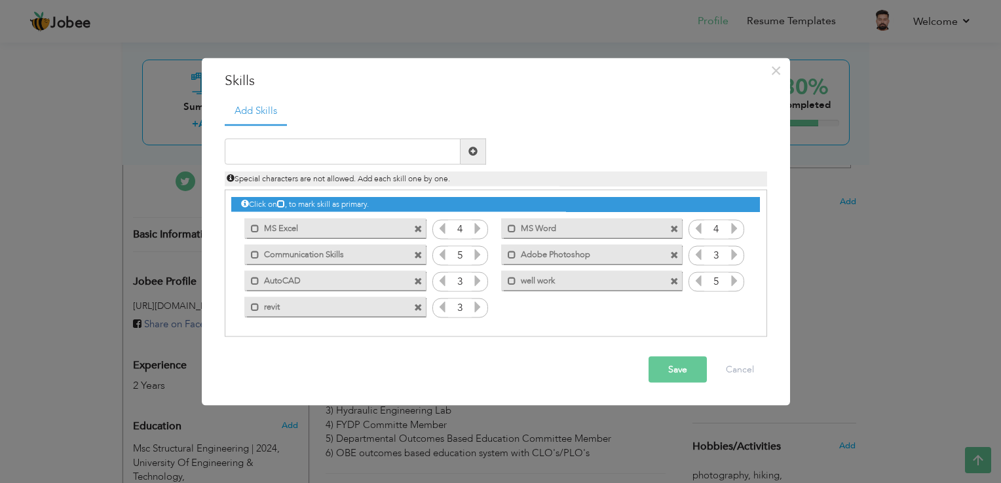
click at [676, 282] on span at bounding box center [674, 282] width 9 height 9
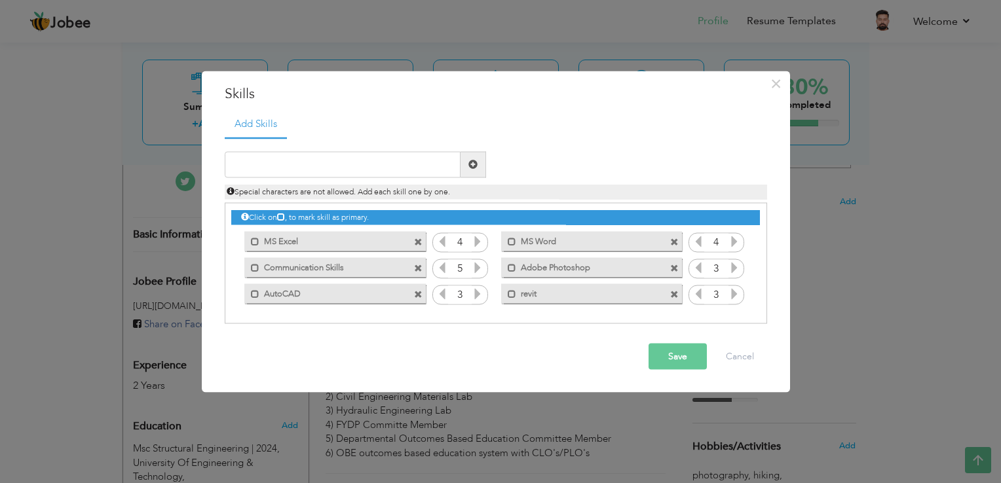
click at [478, 174] on span at bounding box center [474, 164] width 26 height 26
type input "primavera P6"
click at [475, 173] on span at bounding box center [474, 164] width 26 height 26
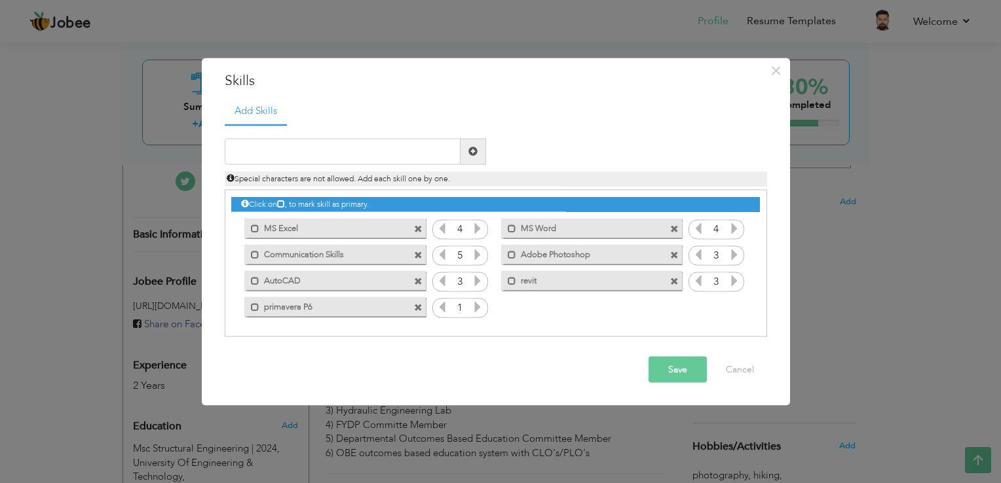
click at [478, 309] on icon at bounding box center [478, 307] width 12 height 12
click at [663, 364] on button "Save" at bounding box center [678, 369] width 58 height 26
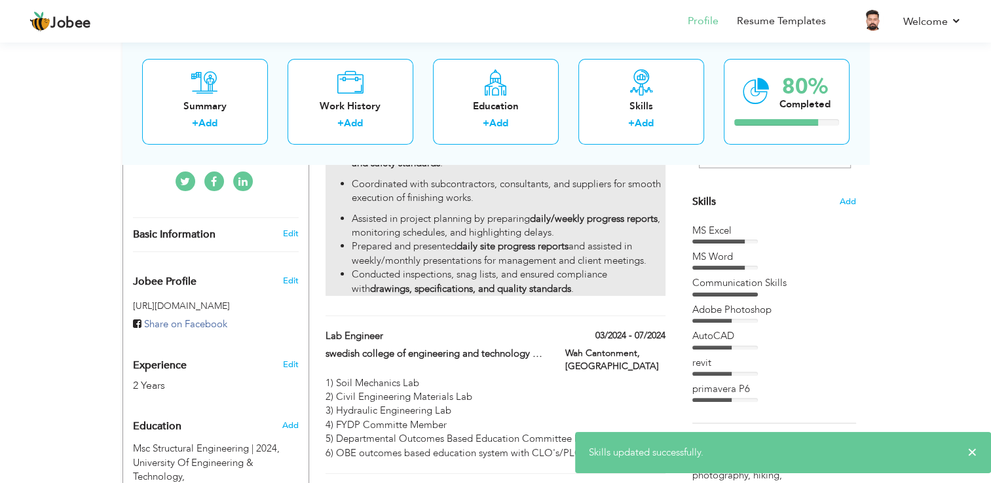
scroll to position [0, 0]
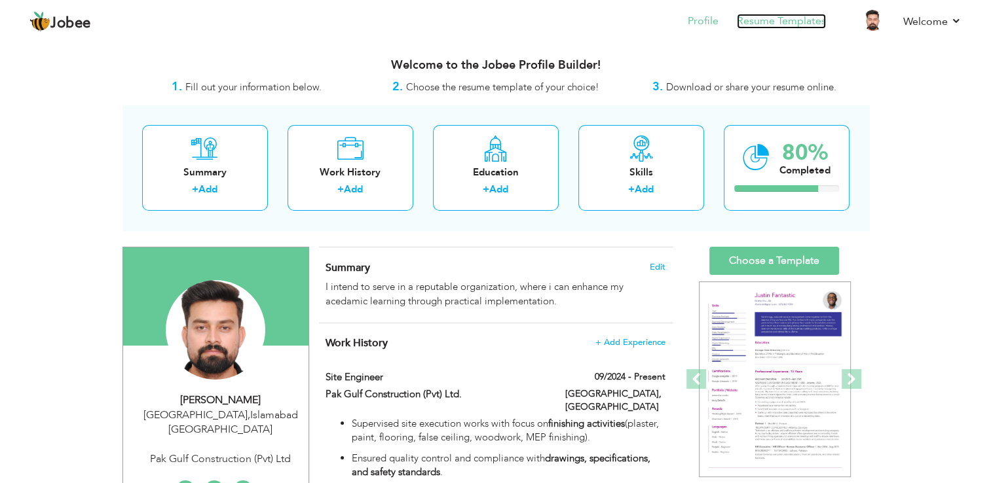
click at [786, 22] on link "Resume Templates" at bounding box center [781, 21] width 89 height 15
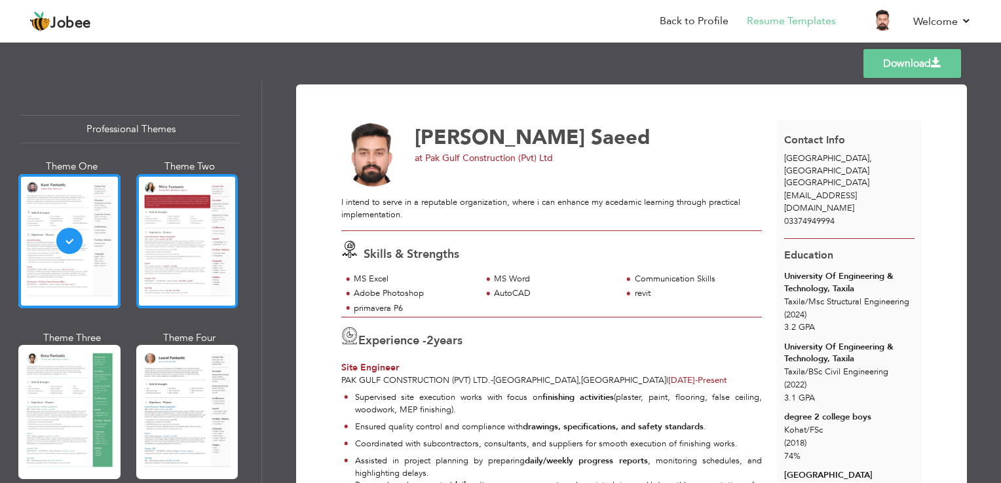
click at [183, 230] on div at bounding box center [187, 241] width 102 height 134
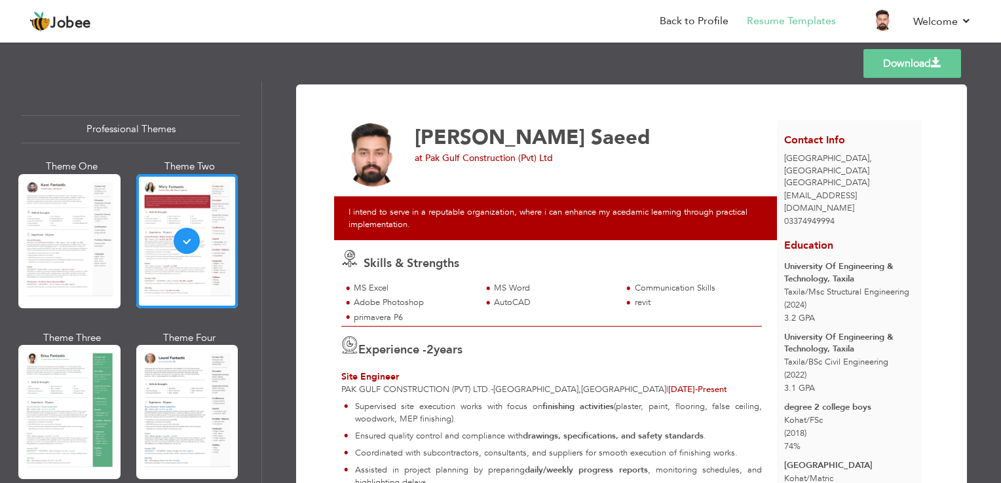
click at [60, 392] on div at bounding box center [69, 412] width 102 height 134
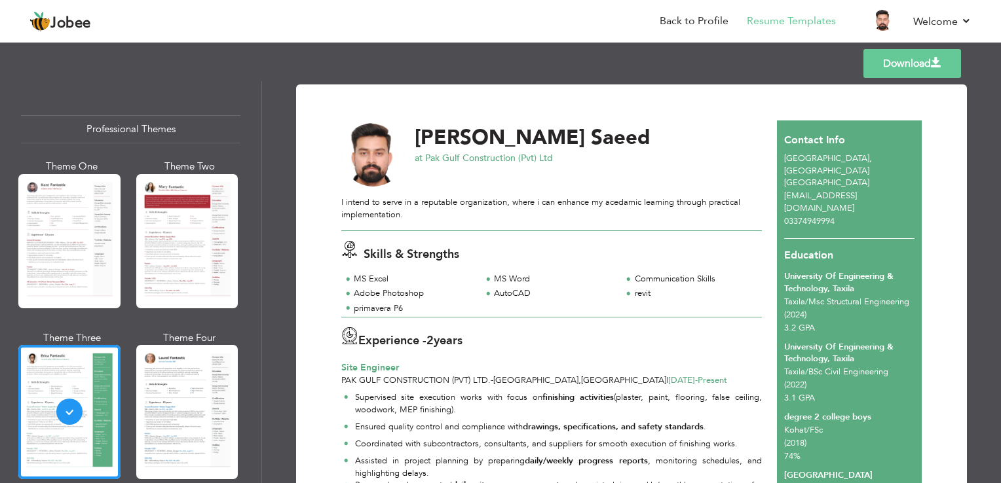
click at [173, 391] on div at bounding box center [187, 412] width 102 height 134
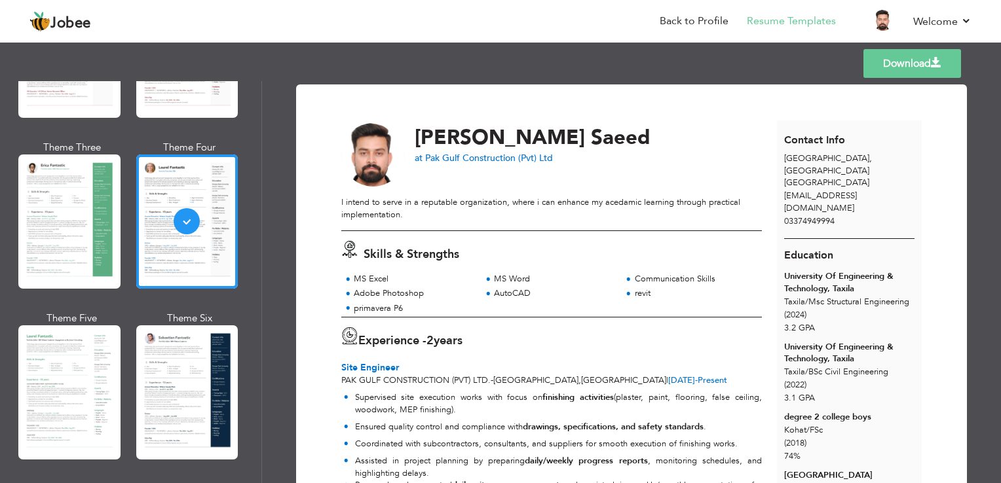
scroll to position [210, 0]
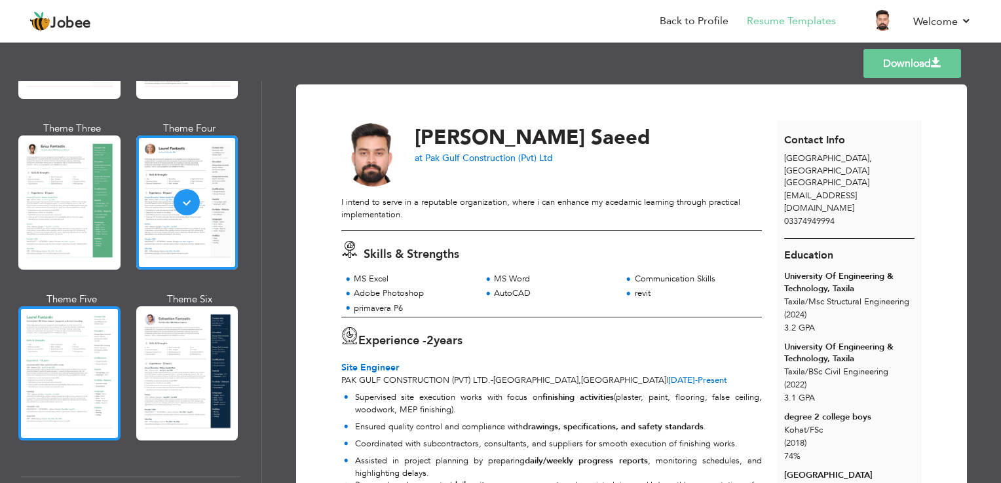
click at [105, 395] on div at bounding box center [69, 374] width 102 height 134
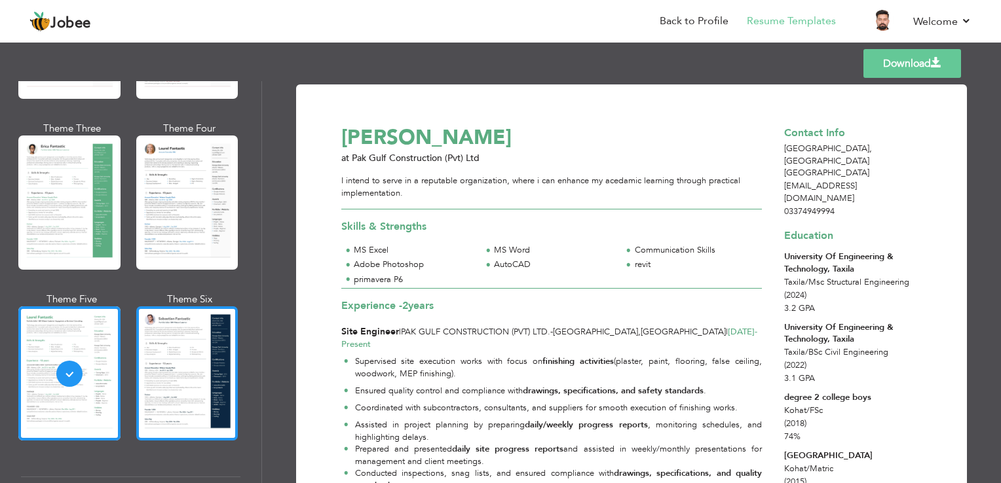
click at [169, 379] on div at bounding box center [187, 374] width 102 height 134
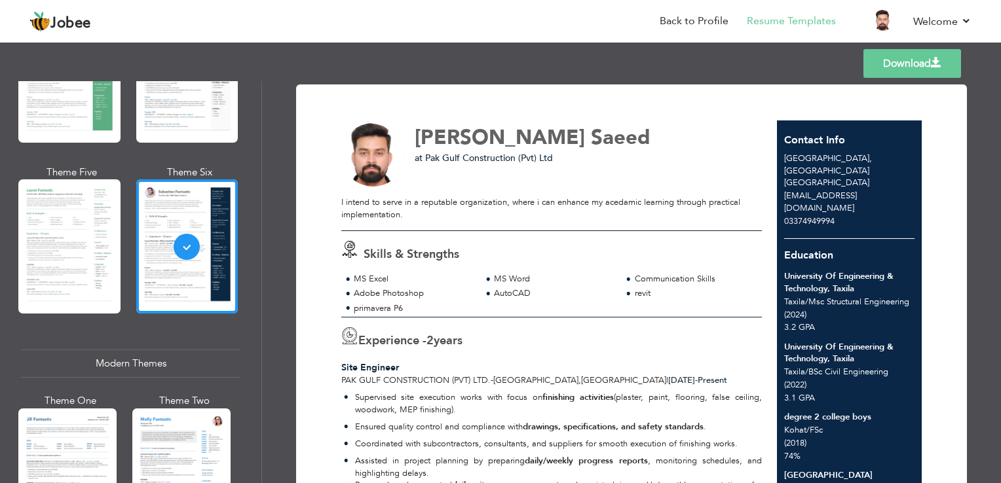
scroll to position [383, 0]
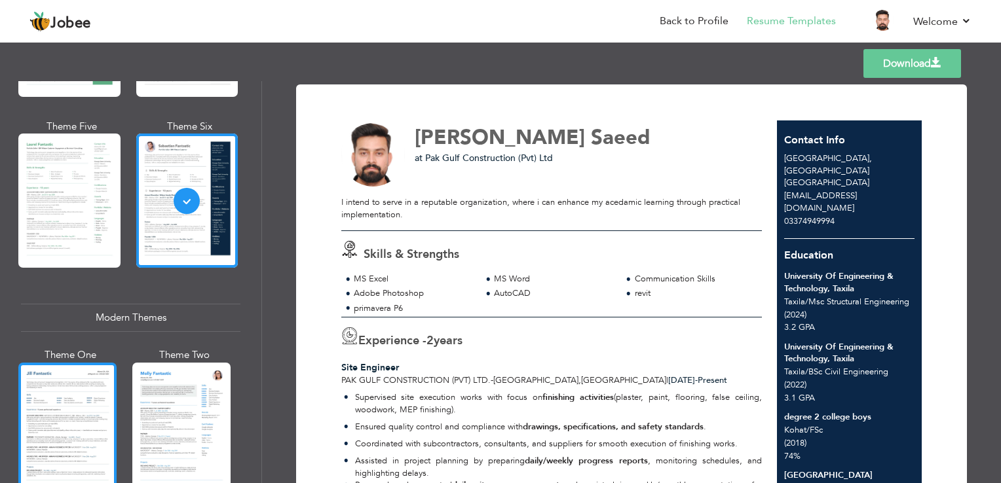
click at [100, 401] on div at bounding box center [67, 428] width 98 height 130
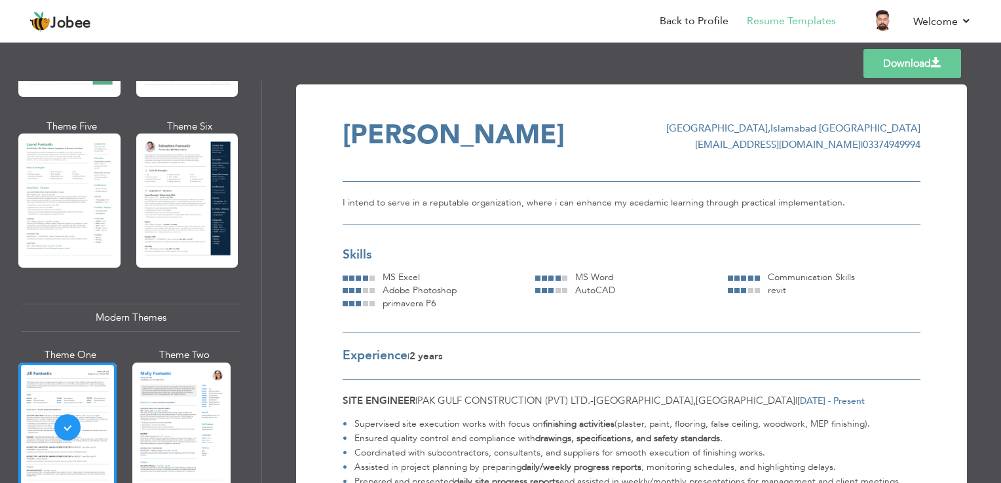
click at [191, 410] on div at bounding box center [181, 428] width 98 height 130
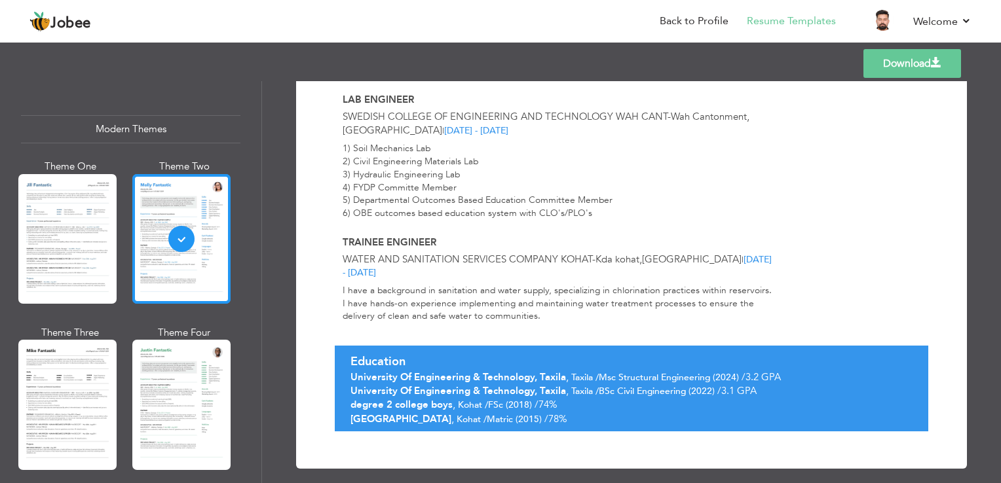
scroll to position [590, 0]
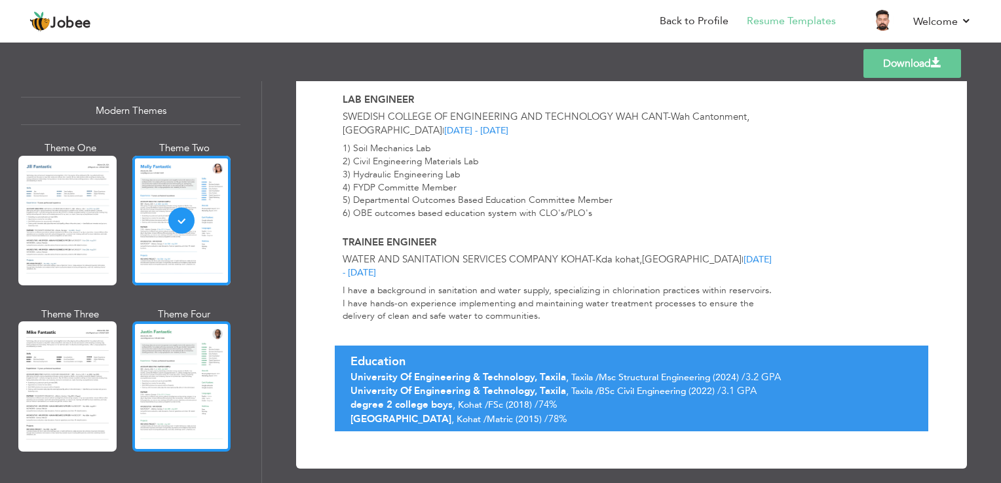
click at [157, 381] on div at bounding box center [181, 387] width 98 height 130
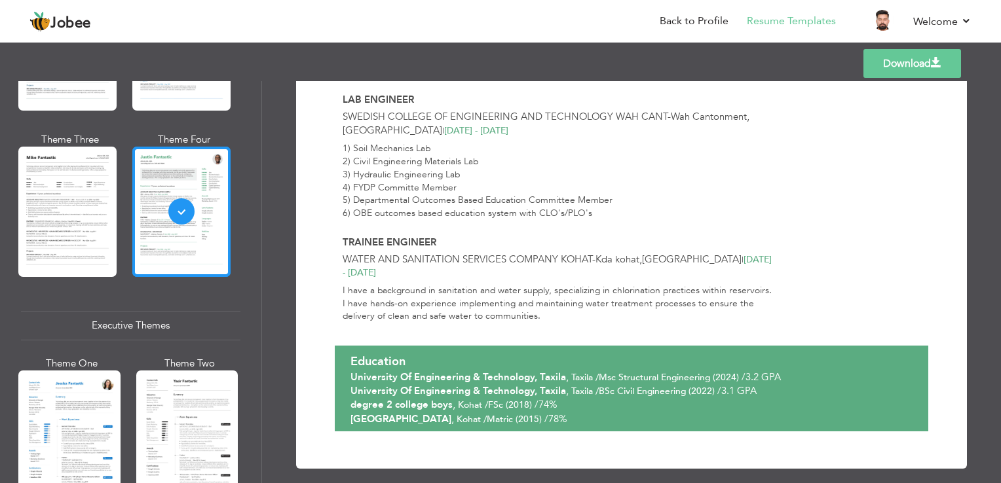
scroll to position [766, 0]
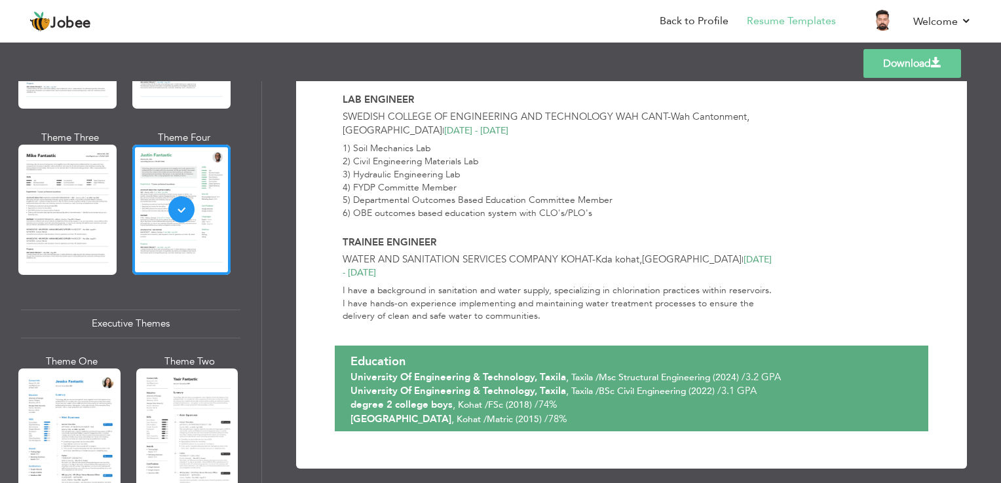
click at [118, 419] on div "Theme One" at bounding box center [72, 434] width 102 height 158
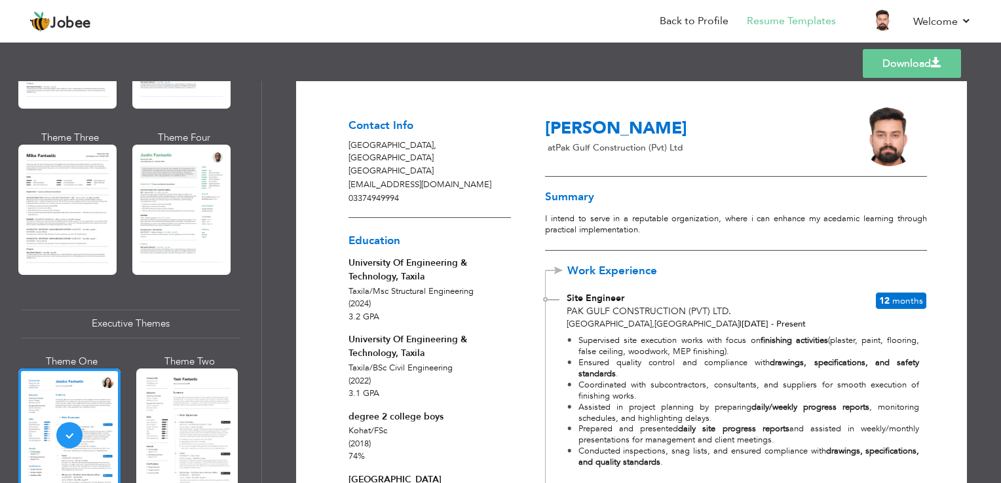
scroll to position [0, 0]
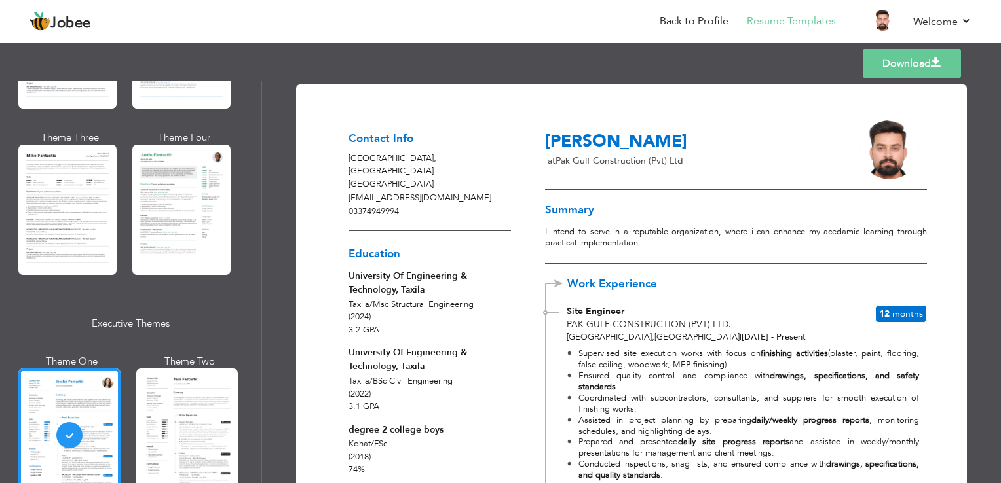
click at [548, 161] on span "at" at bounding box center [552, 161] width 8 height 12
click at [560, 161] on p "at Pak Gulf Construction (Pvt) Ltd" at bounding box center [688, 161] width 286 height 13
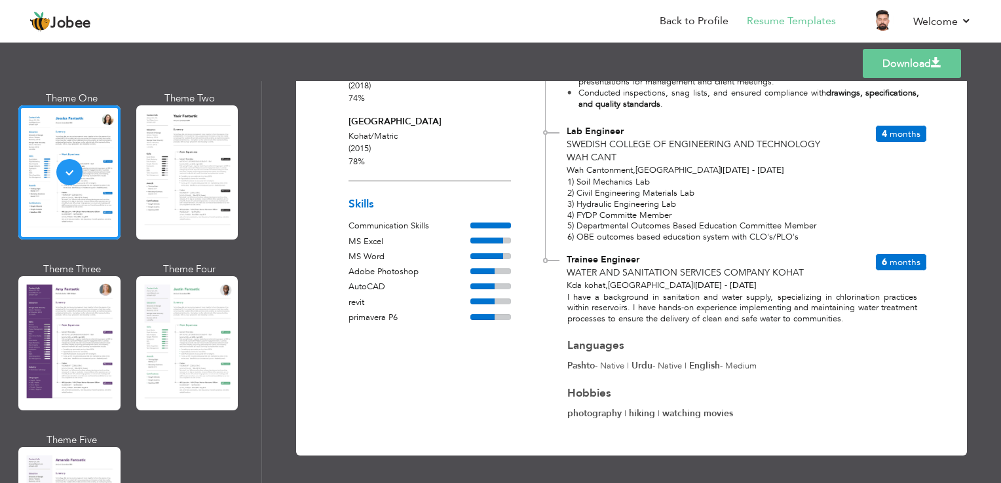
scroll to position [1031, 0]
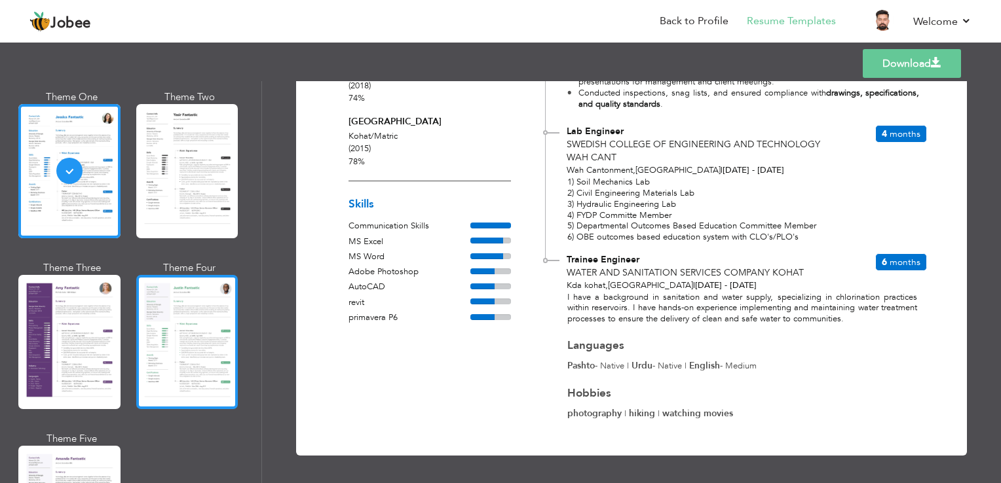
click at [201, 350] on div at bounding box center [187, 342] width 102 height 134
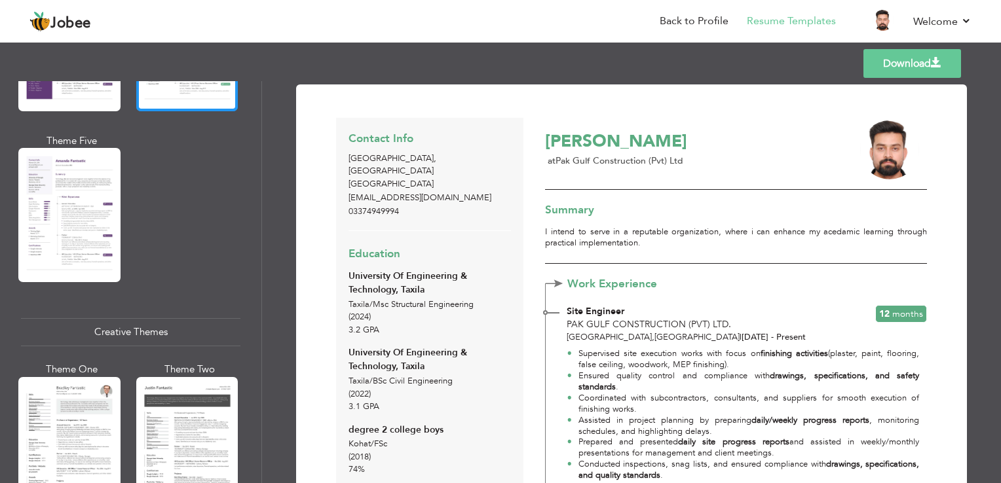
scroll to position [1334, 0]
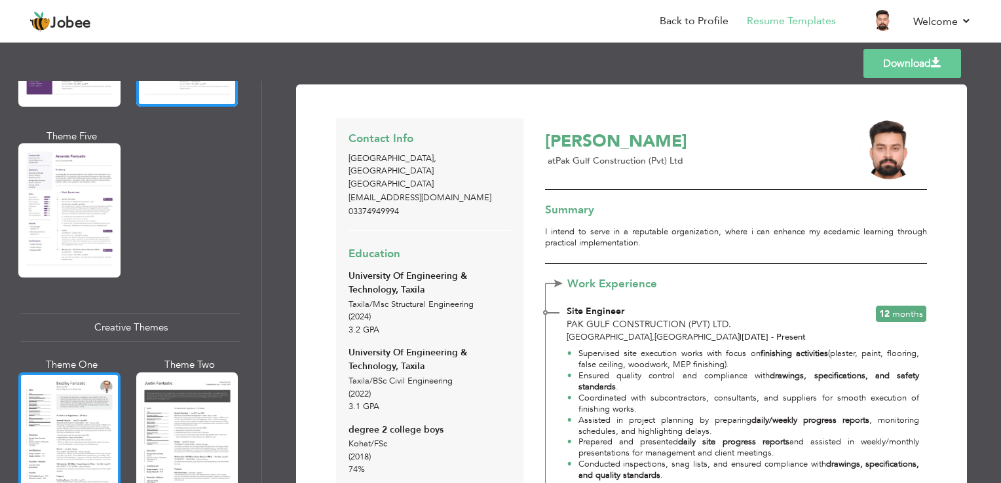
click at [95, 394] on div at bounding box center [69, 440] width 102 height 134
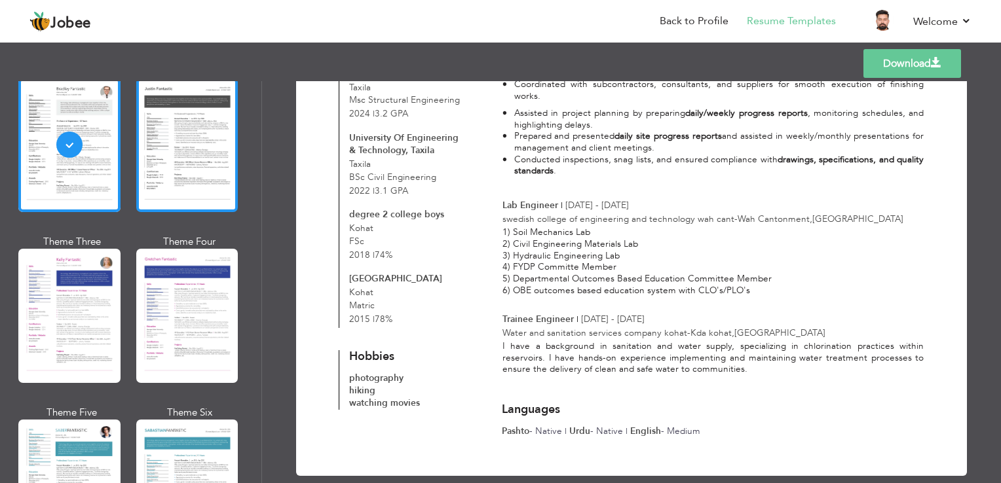
scroll to position [1633, 0]
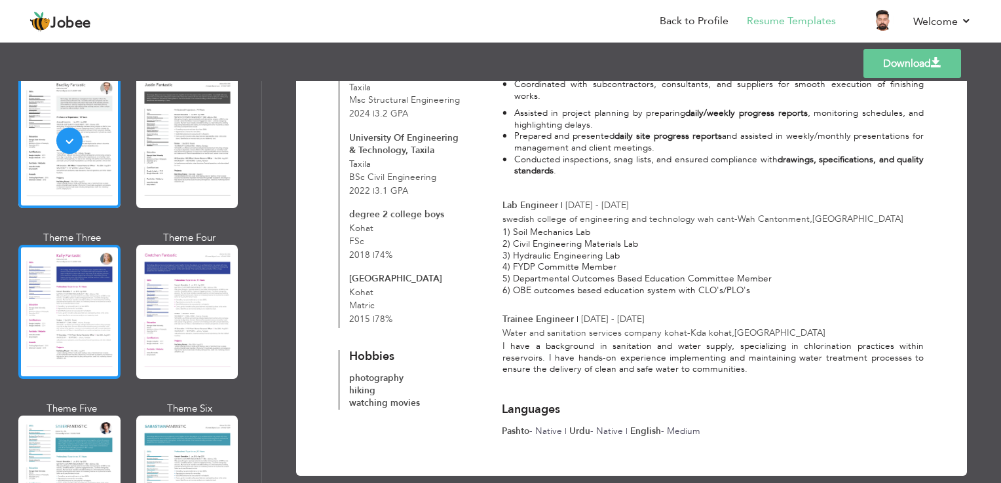
click at [70, 294] on div at bounding box center [69, 312] width 102 height 134
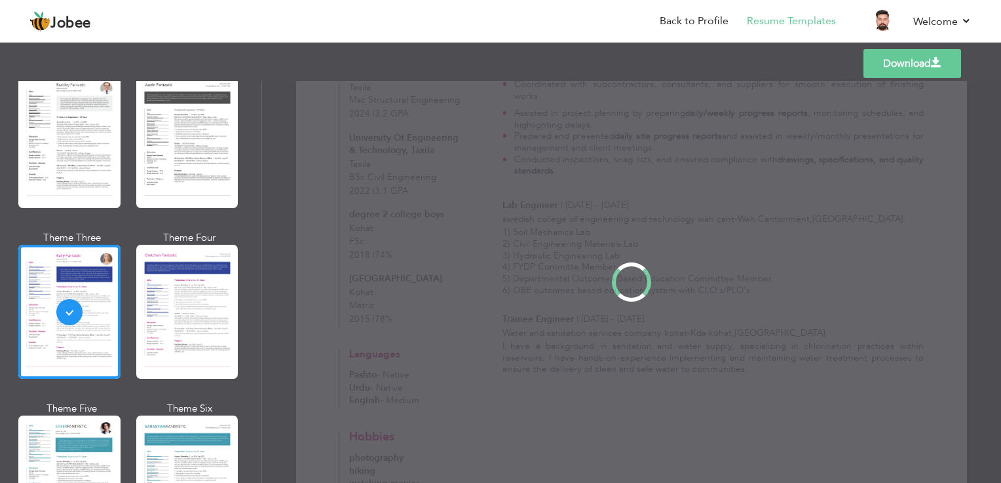
scroll to position [0, 0]
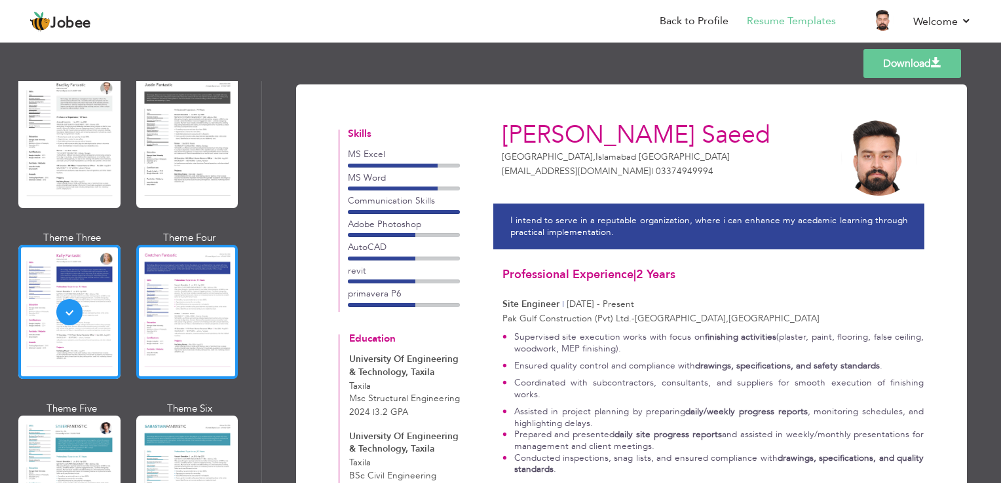
click at [228, 322] on div at bounding box center [187, 312] width 102 height 134
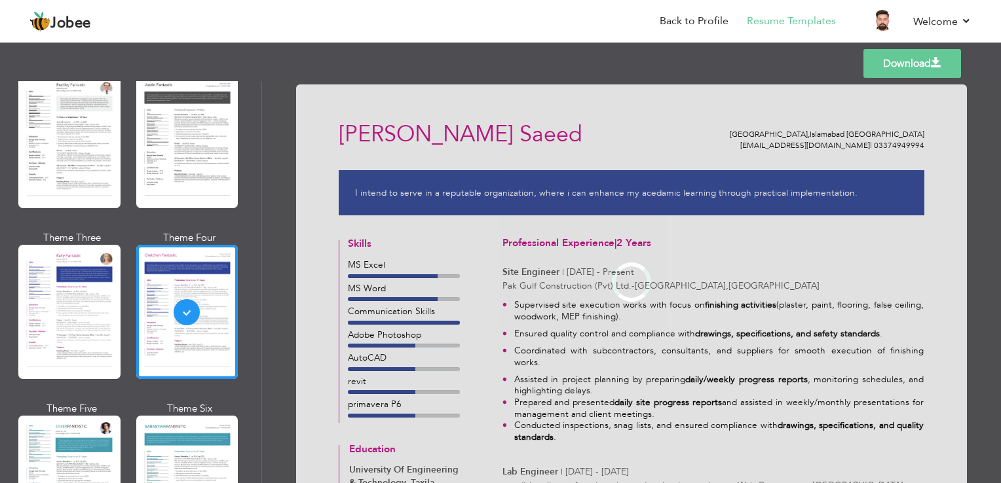
click at [201, 416] on div at bounding box center [187, 483] width 102 height 134
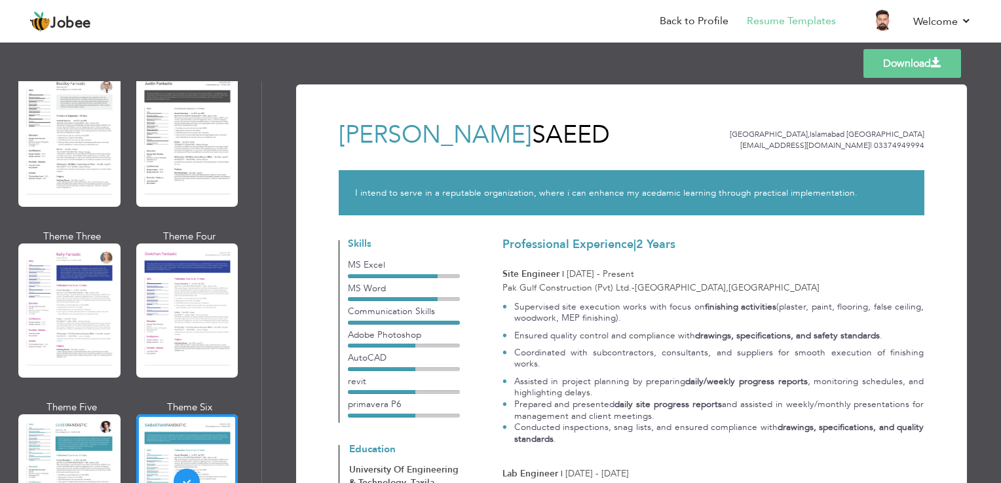
scroll to position [1623, 0]
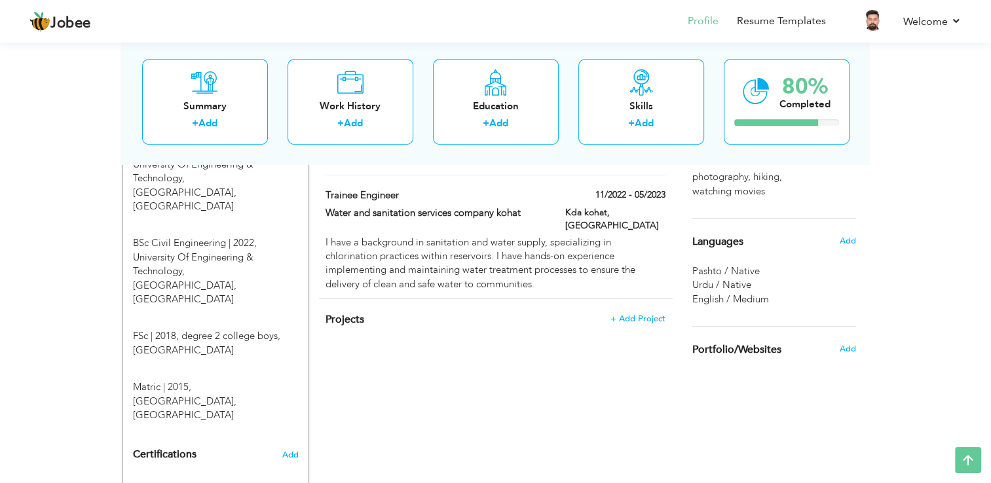
scroll to position [607, 0]
click at [290, 451] on span "Add" at bounding box center [290, 455] width 17 height 9
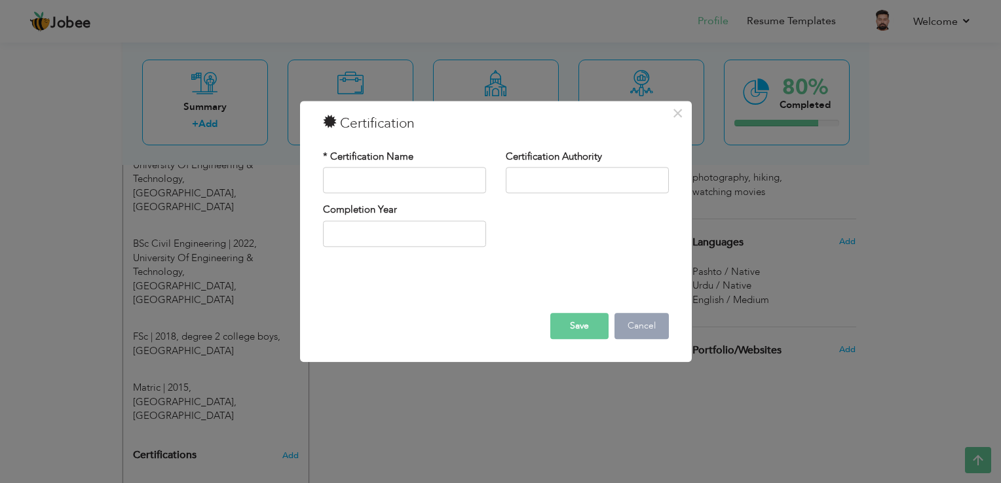
click at [634, 329] on button "Cancel" at bounding box center [642, 327] width 54 height 26
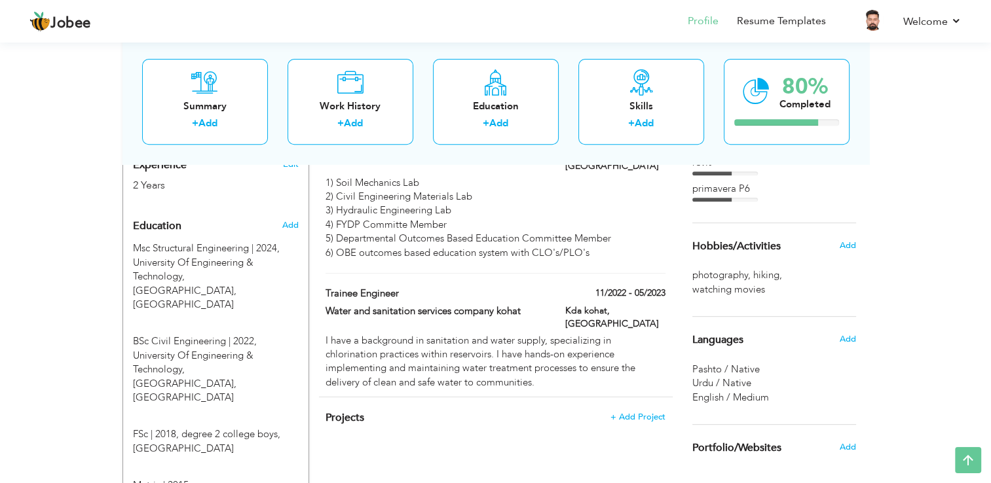
scroll to position [508, 0]
click at [789, 255] on div "Hobbies/Activities" at bounding box center [759, 248] width 153 height 26
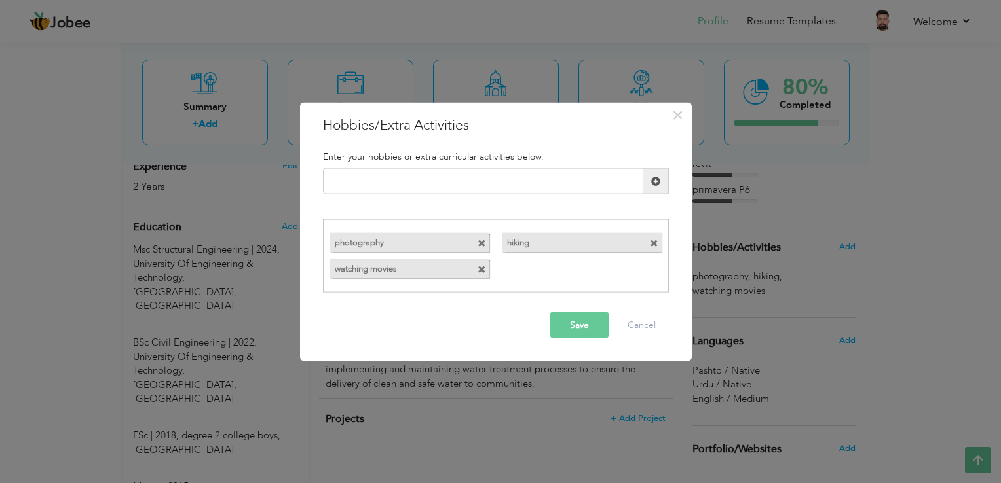
click at [482, 270] on span at bounding box center [482, 269] width 9 height 9
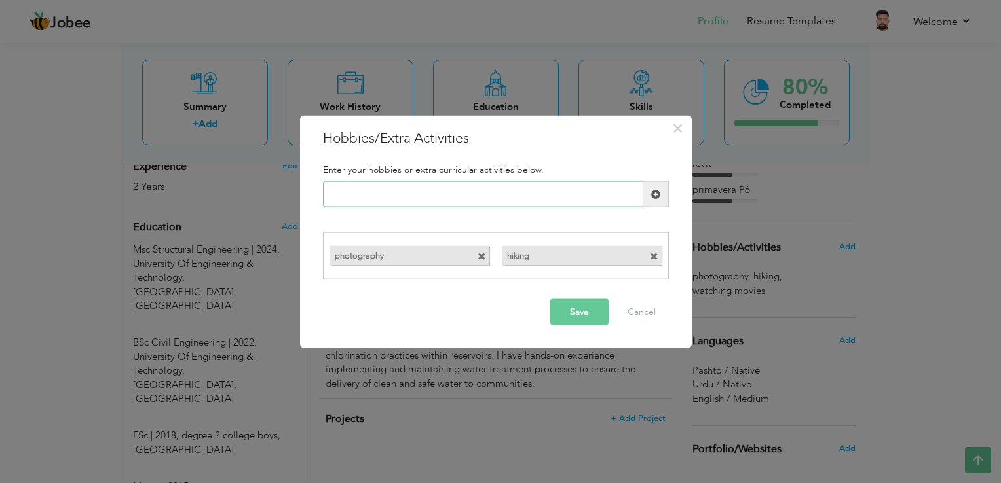
click at [449, 189] on input "text" at bounding box center [483, 194] width 320 height 26
type input "Traveling"
click at [650, 200] on span at bounding box center [656, 194] width 26 height 26
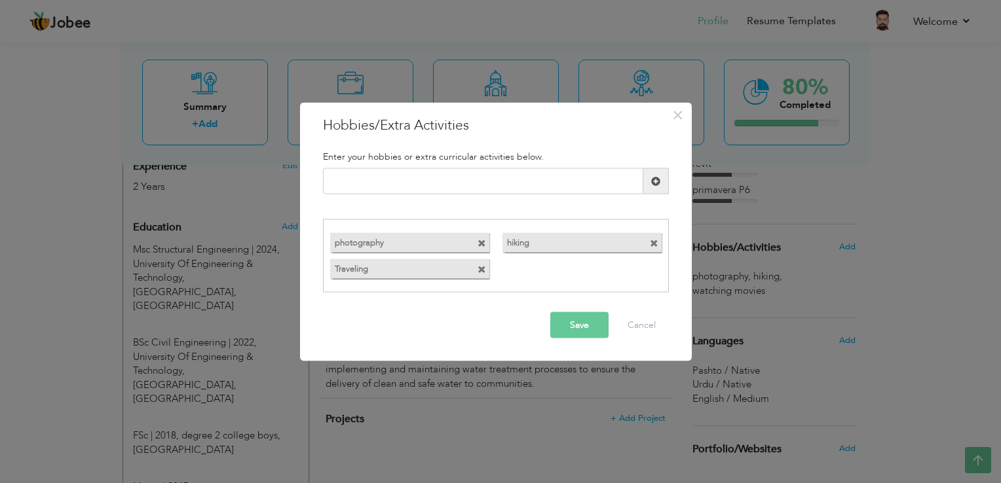
click at [647, 181] on span at bounding box center [656, 181] width 26 height 26
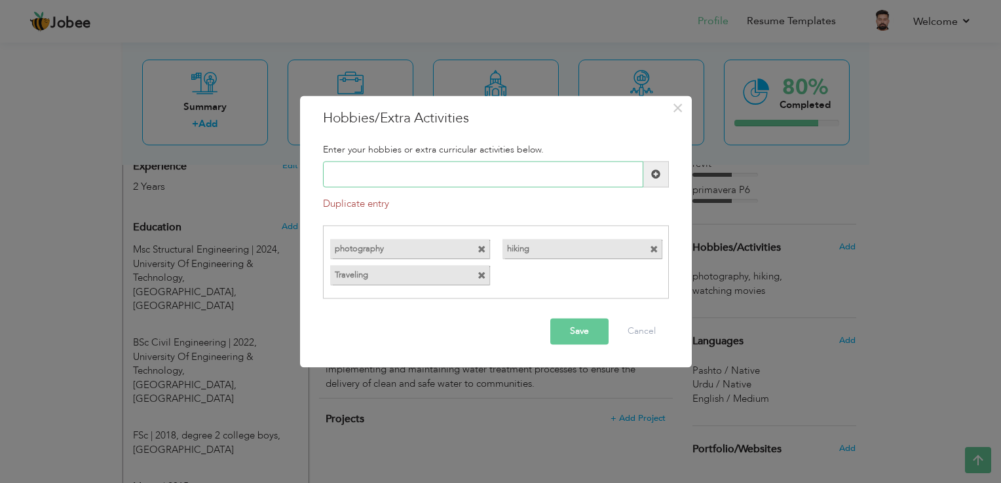
click at [569, 175] on input "text" at bounding box center [483, 175] width 320 height 26
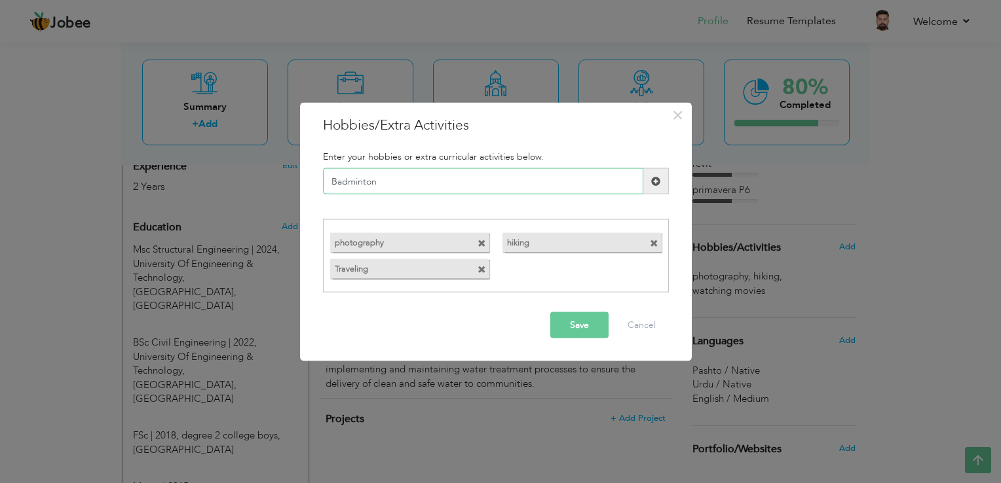
type input "Badminton"
click at [650, 187] on span at bounding box center [656, 181] width 26 height 26
click at [441, 189] on input "text" at bounding box center [483, 181] width 320 height 26
type input "Community works"
click at [660, 180] on span at bounding box center [655, 180] width 9 height 9
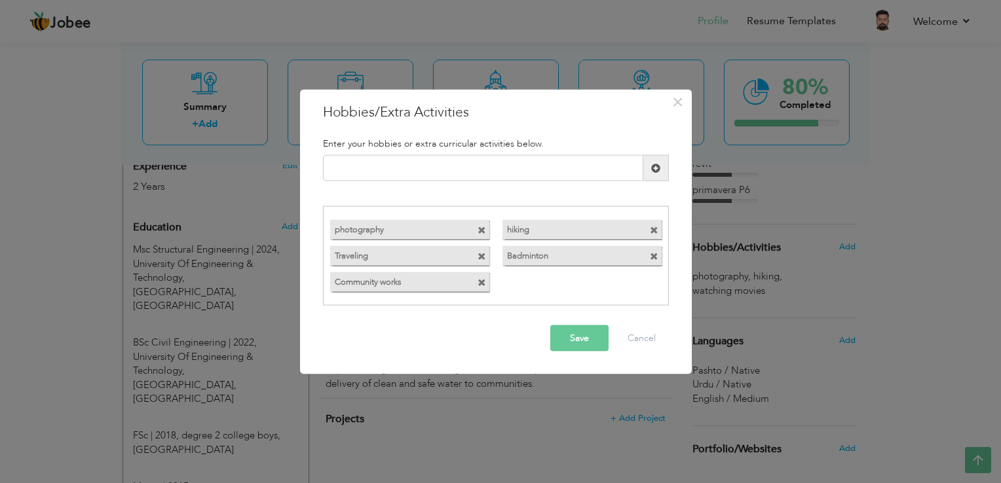
click at [584, 342] on button "Save" at bounding box center [579, 338] width 58 height 26
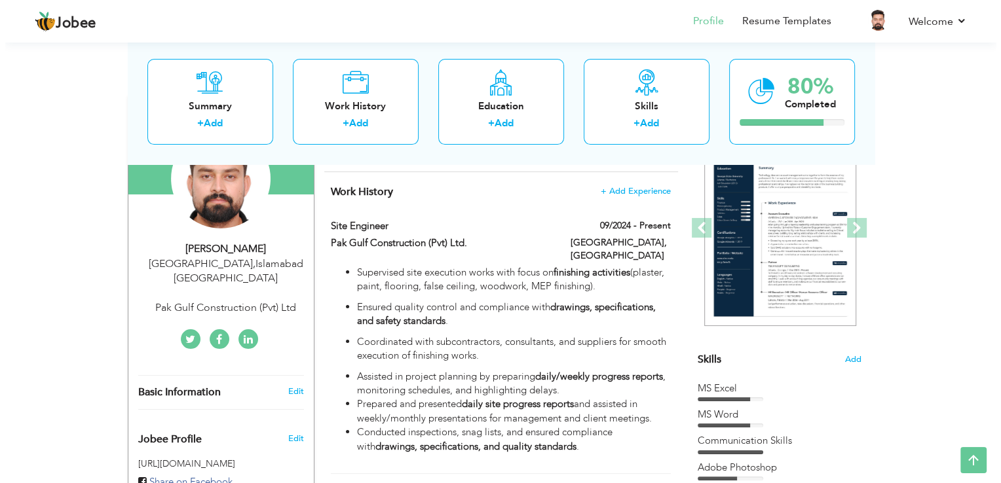
scroll to position [147, 0]
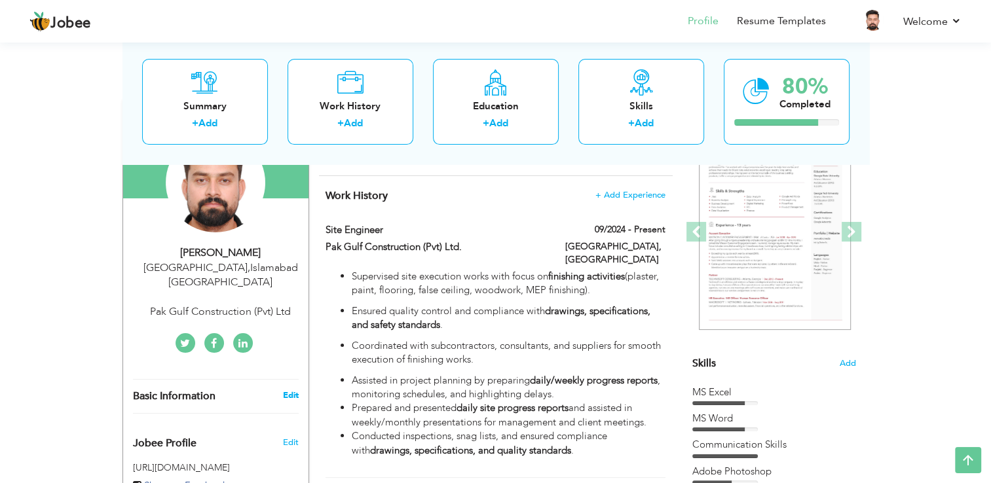
click at [296, 390] on link "Edit" at bounding box center [290, 396] width 16 height 12
type input "[PERSON_NAME]"
type input "Saeed"
type input "03374949994"
select select "number:166"
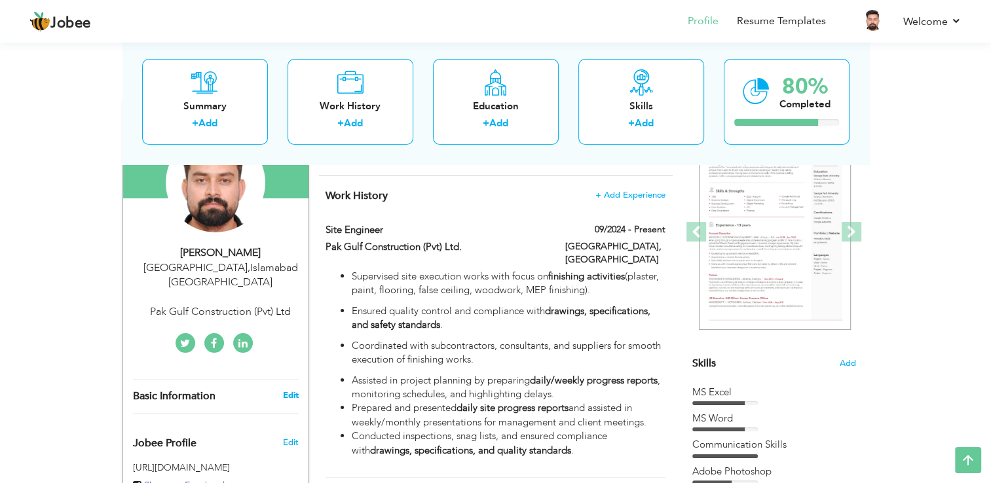
type input "[GEOGRAPHIC_DATA]"
select select "number:4"
type input "Pak Gulf Construction (Pvt) Ltd"
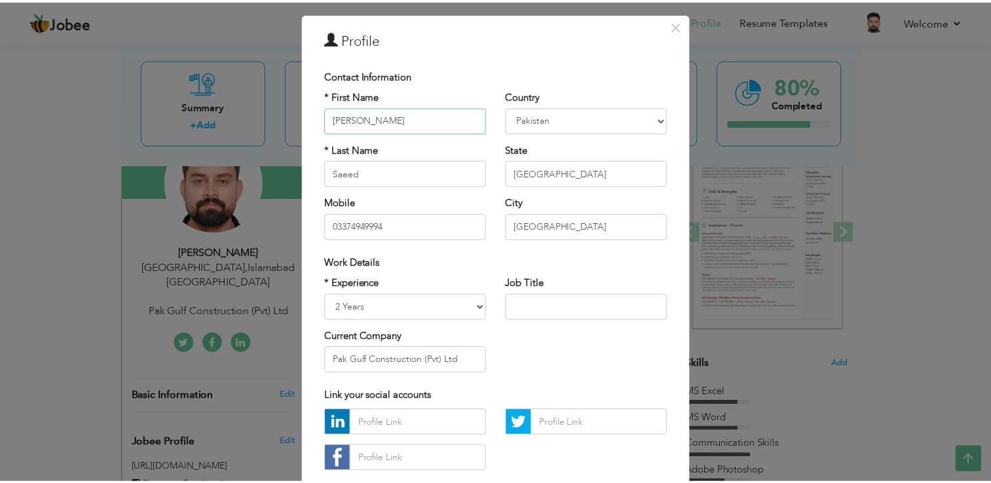
scroll to position [0, 0]
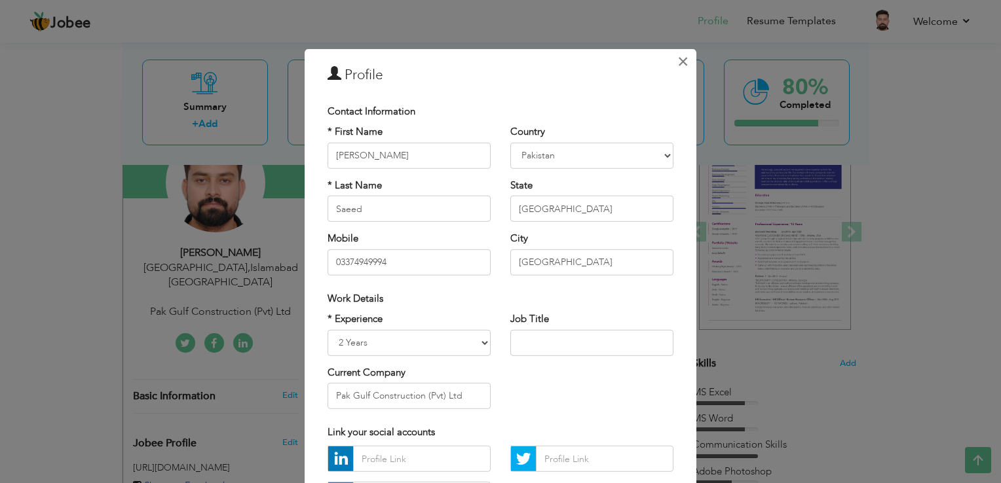
click at [685, 58] on button "×" at bounding box center [682, 61] width 21 height 21
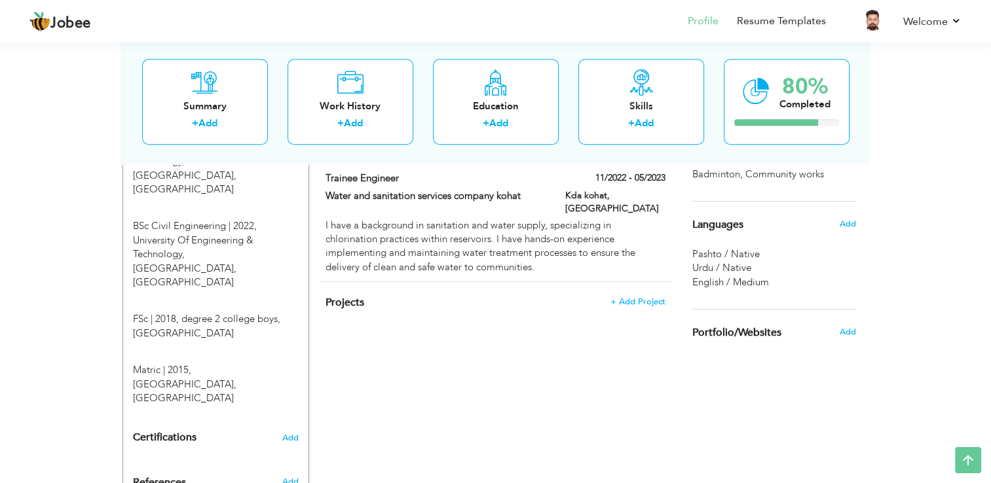
scroll to position [626, 0]
click at [652, 296] on span "+ Add Project" at bounding box center [638, 300] width 56 height 9
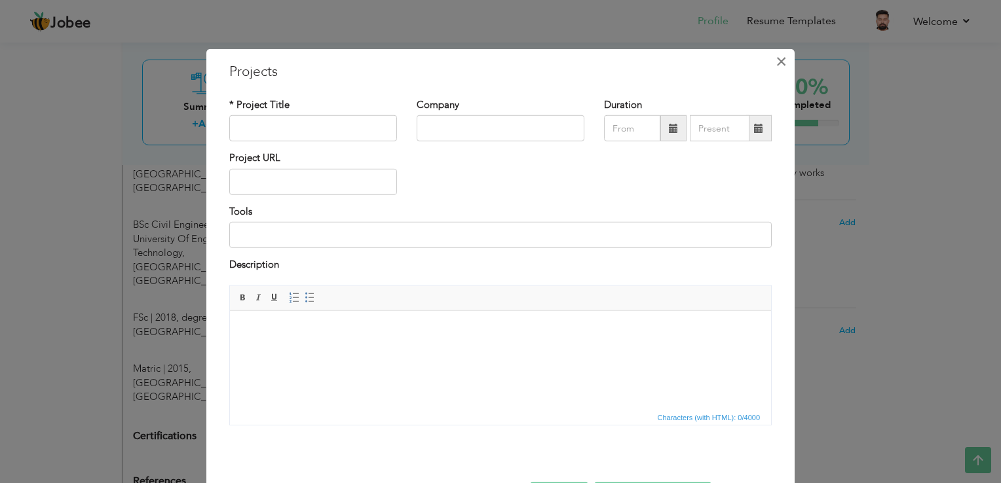
click at [776, 59] on span "×" at bounding box center [781, 62] width 11 height 24
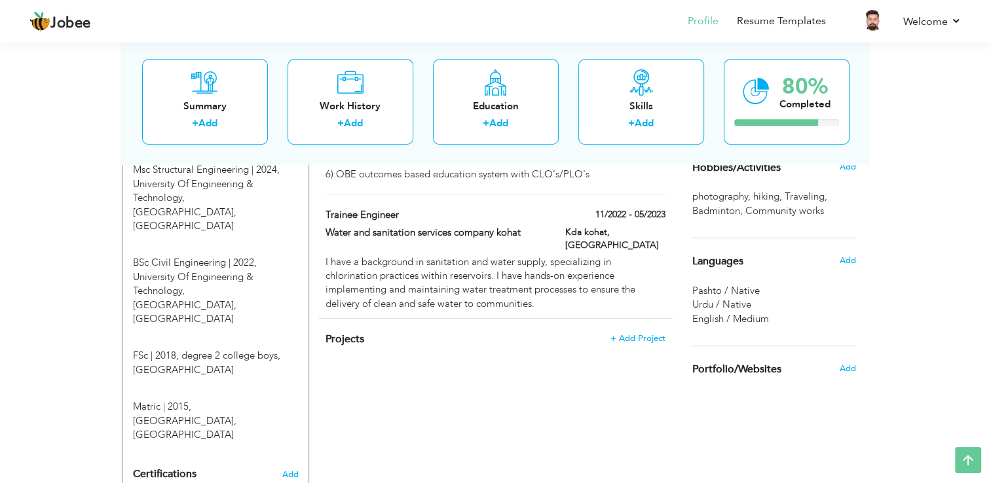
scroll to position [589, 0]
click at [638, 333] on span "+ Add Project" at bounding box center [638, 337] width 56 height 9
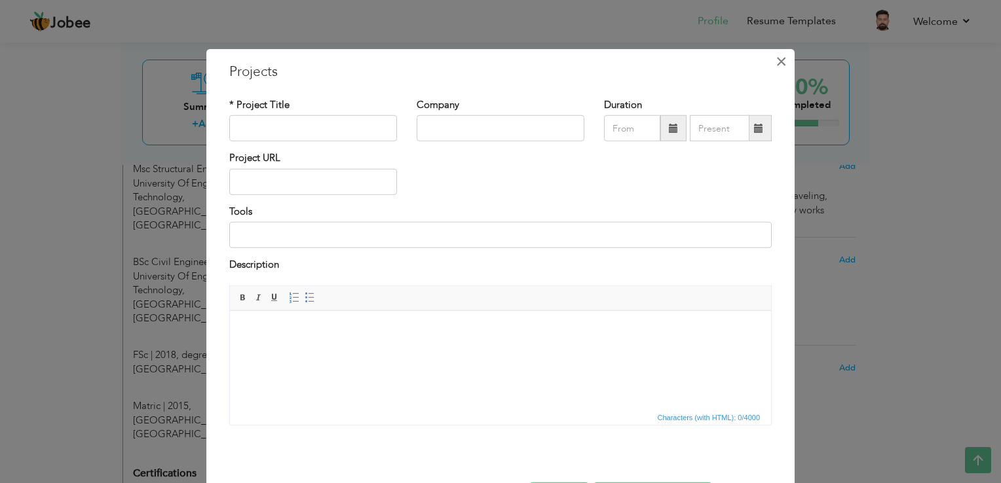
click at [776, 56] on span "×" at bounding box center [781, 62] width 11 height 24
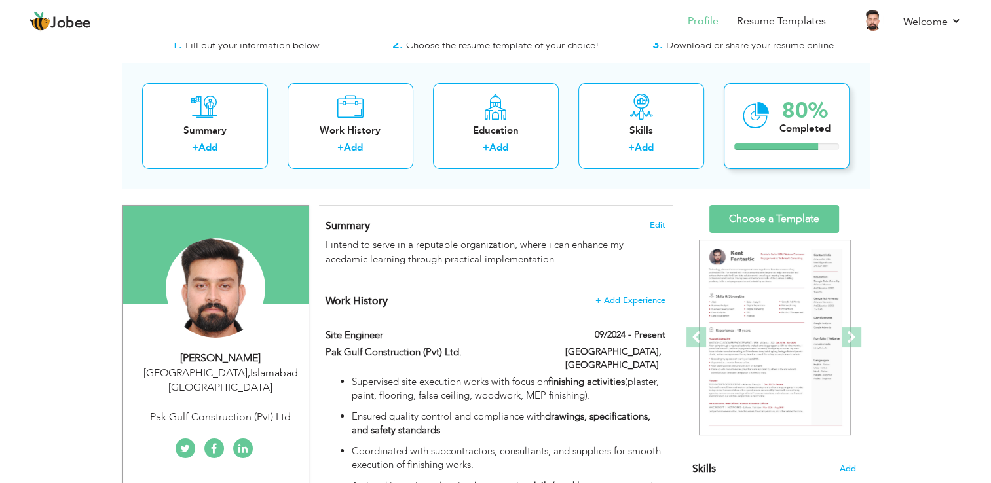
scroll to position [0, 0]
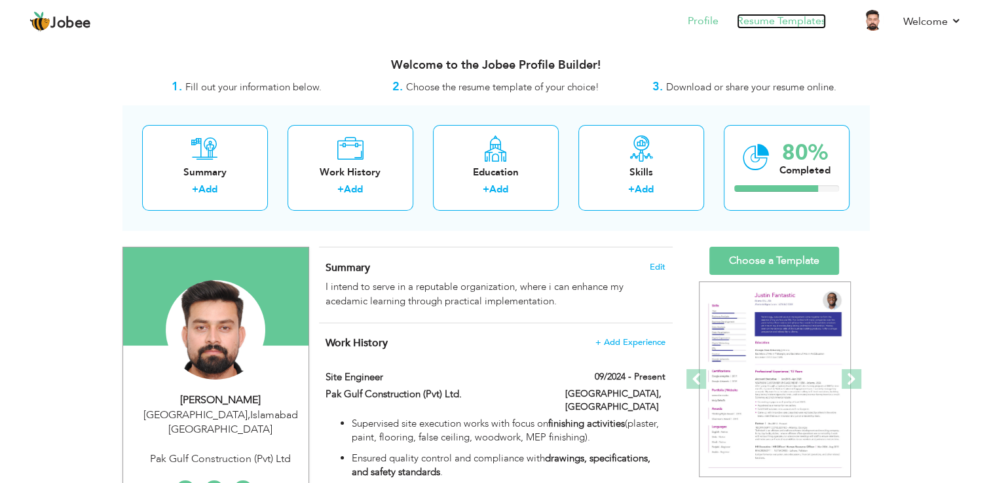
click at [823, 24] on link "Resume Templates" at bounding box center [781, 21] width 89 height 15
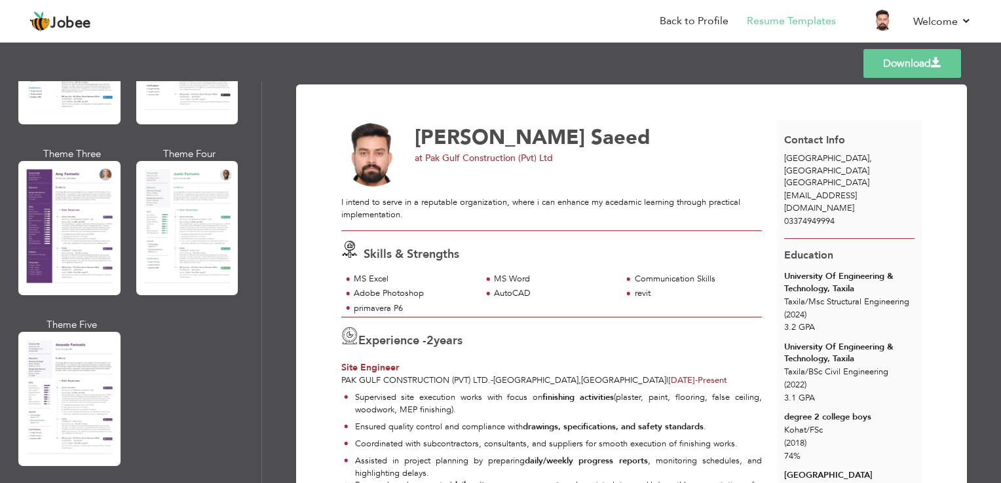
scroll to position [1139, 0]
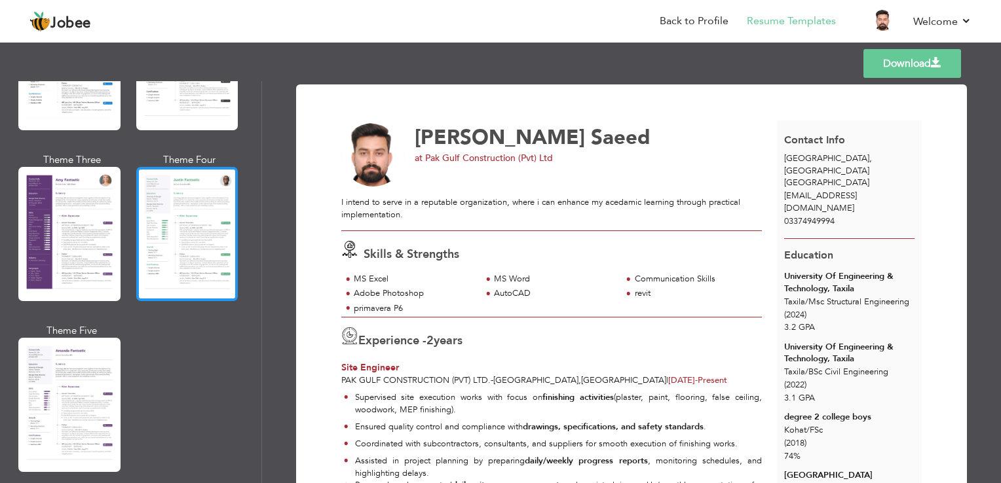
click at [199, 284] on div at bounding box center [187, 234] width 102 height 134
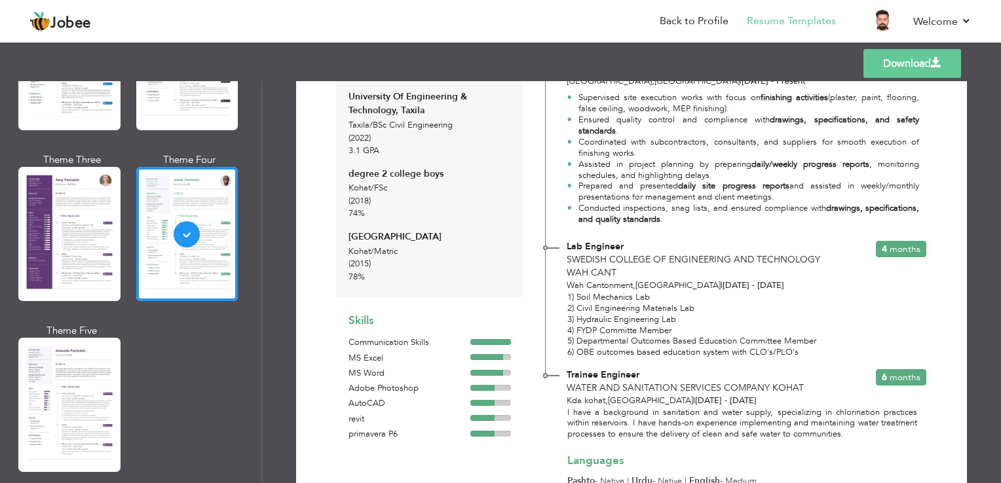
scroll to position [0, 0]
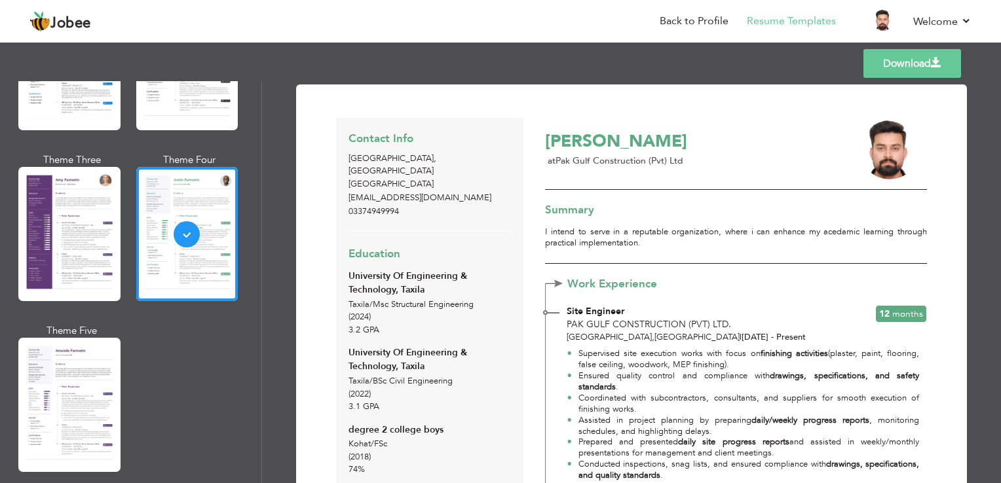
click at [917, 62] on link "Download" at bounding box center [912, 63] width 98 height 29
